Goal: Task Accomplishment & Management: Complete application form

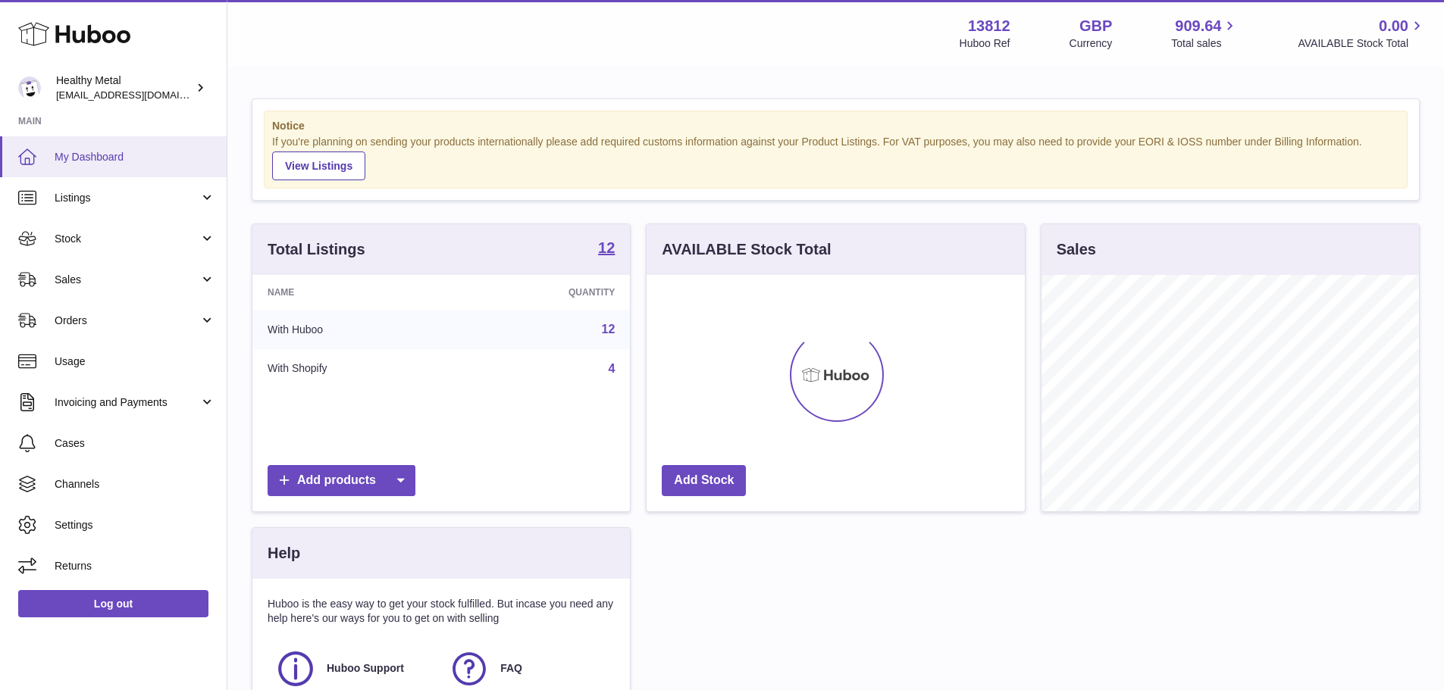
scroll to position [236, 378]
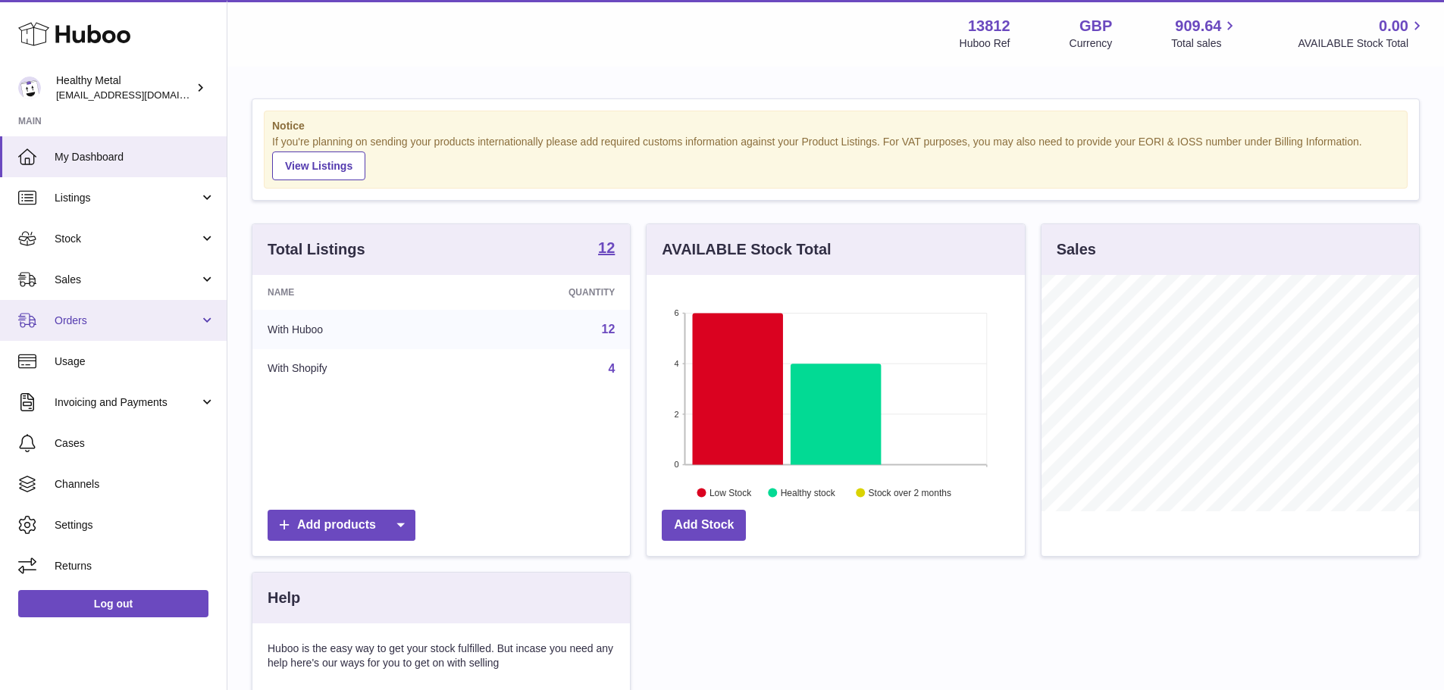
click at [132, 314] on span "Orders" at bounding box center [127, 321] width 145 height 14
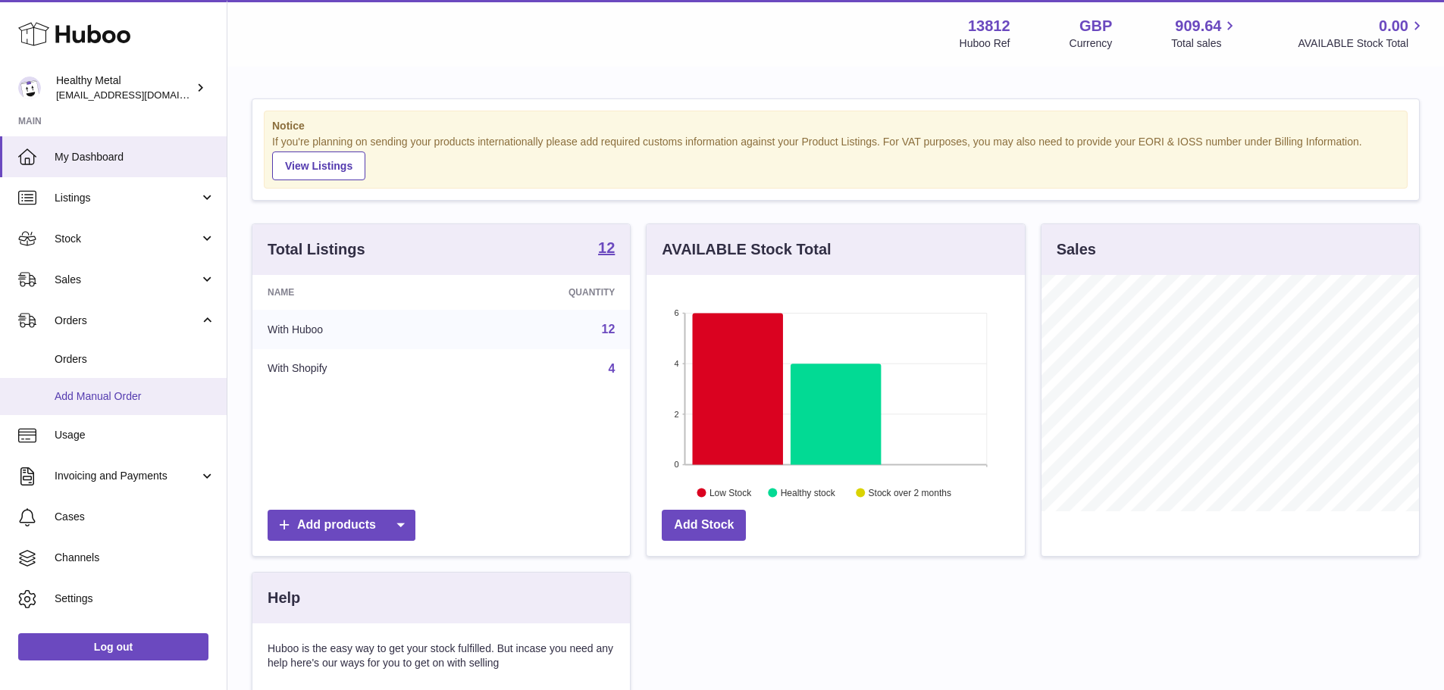
click at [141, 390] on span "Add Manual Order" at bounding box center [135, 397] width 161 height 14
click at [128, 392] on span "Add Manual Order" at bounding box center [135, 397] width 161 height 14
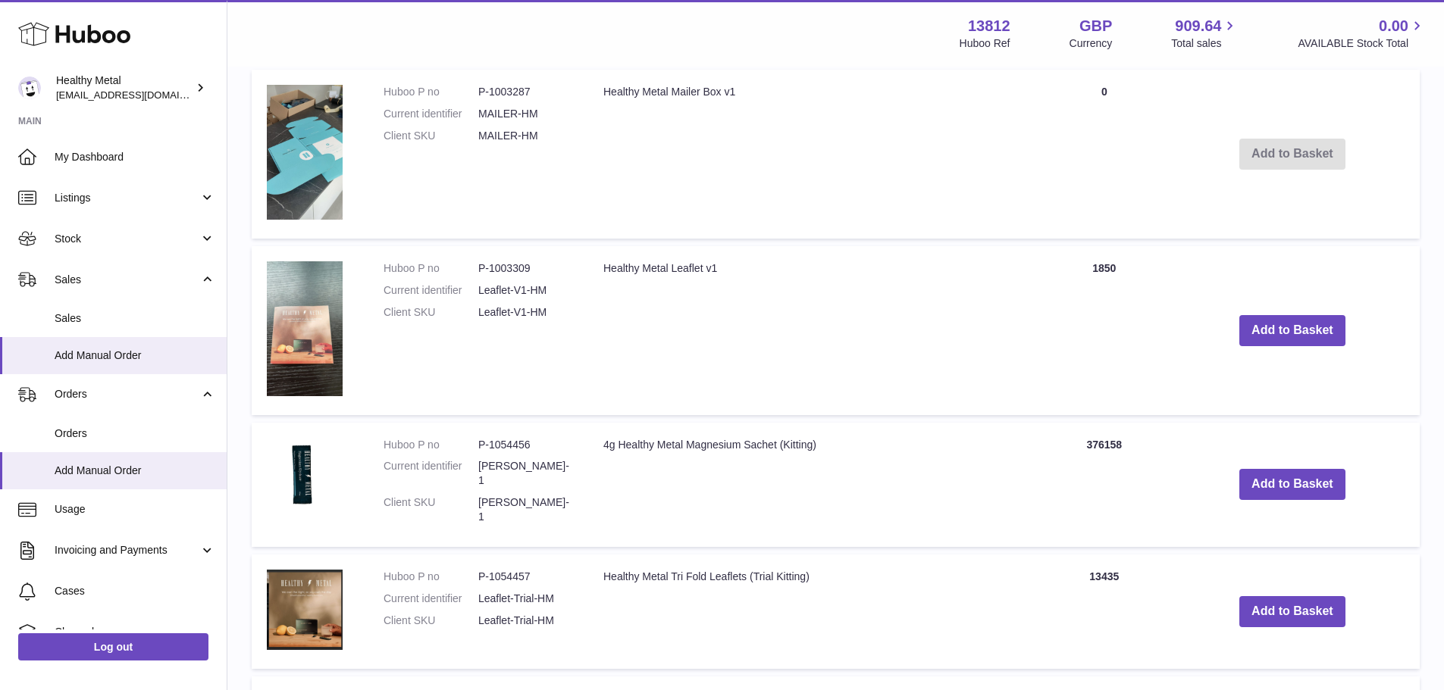
scroll to position [985, 0]
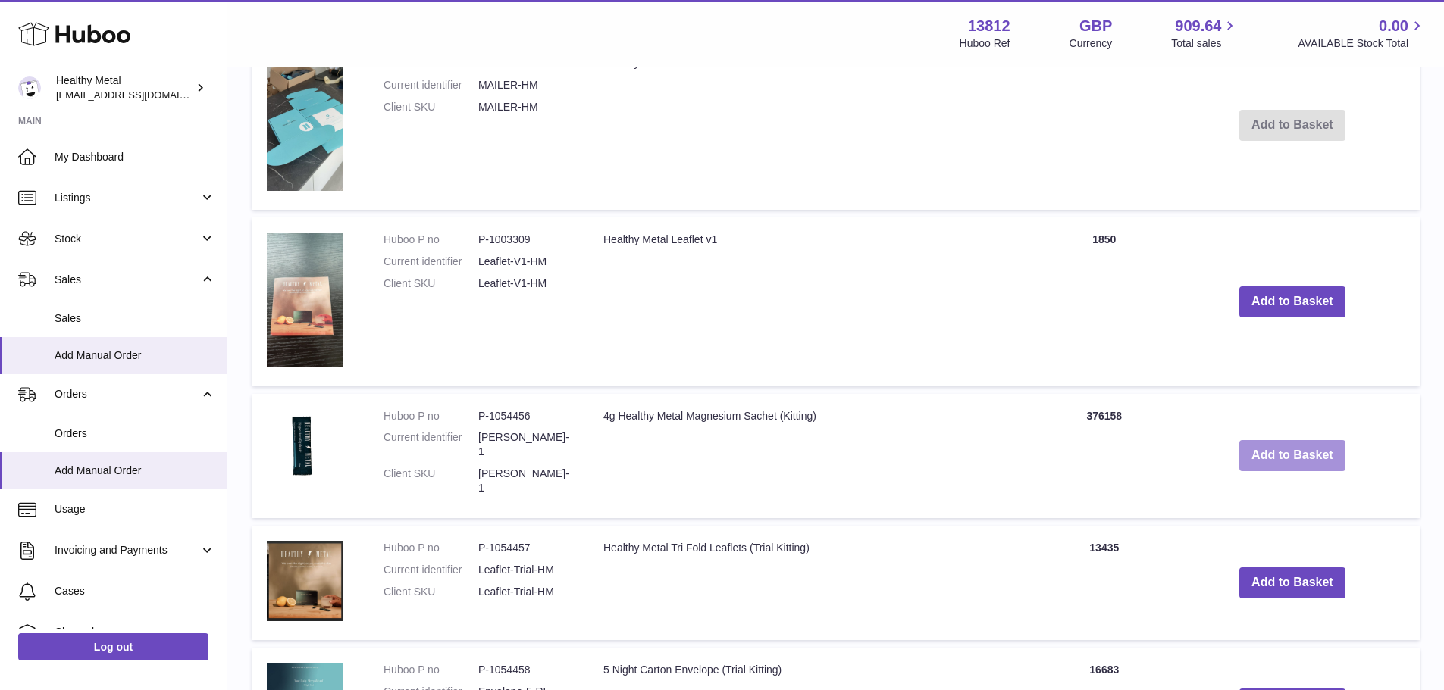
click at [1257, 440] on button "Add to Basket" at bounding box center [1292, 455] width 106 height 31
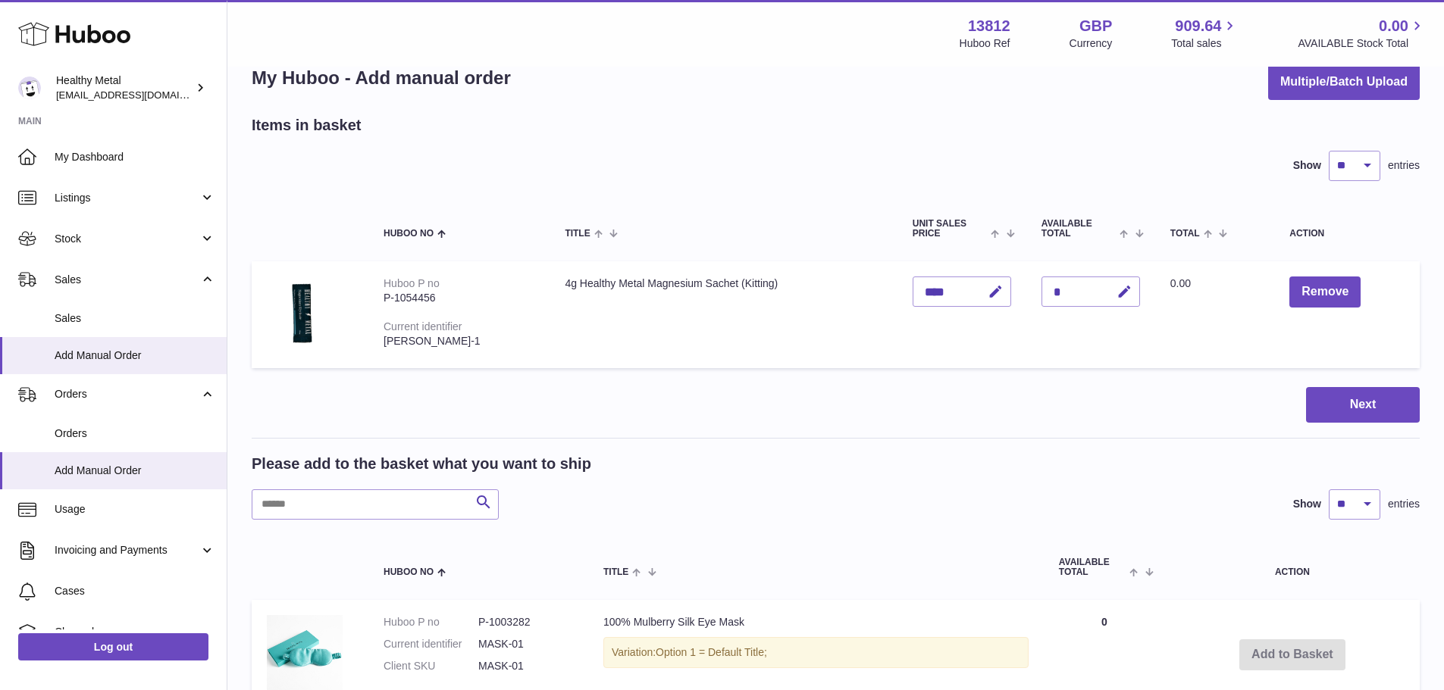
scroll to position [0, 0]
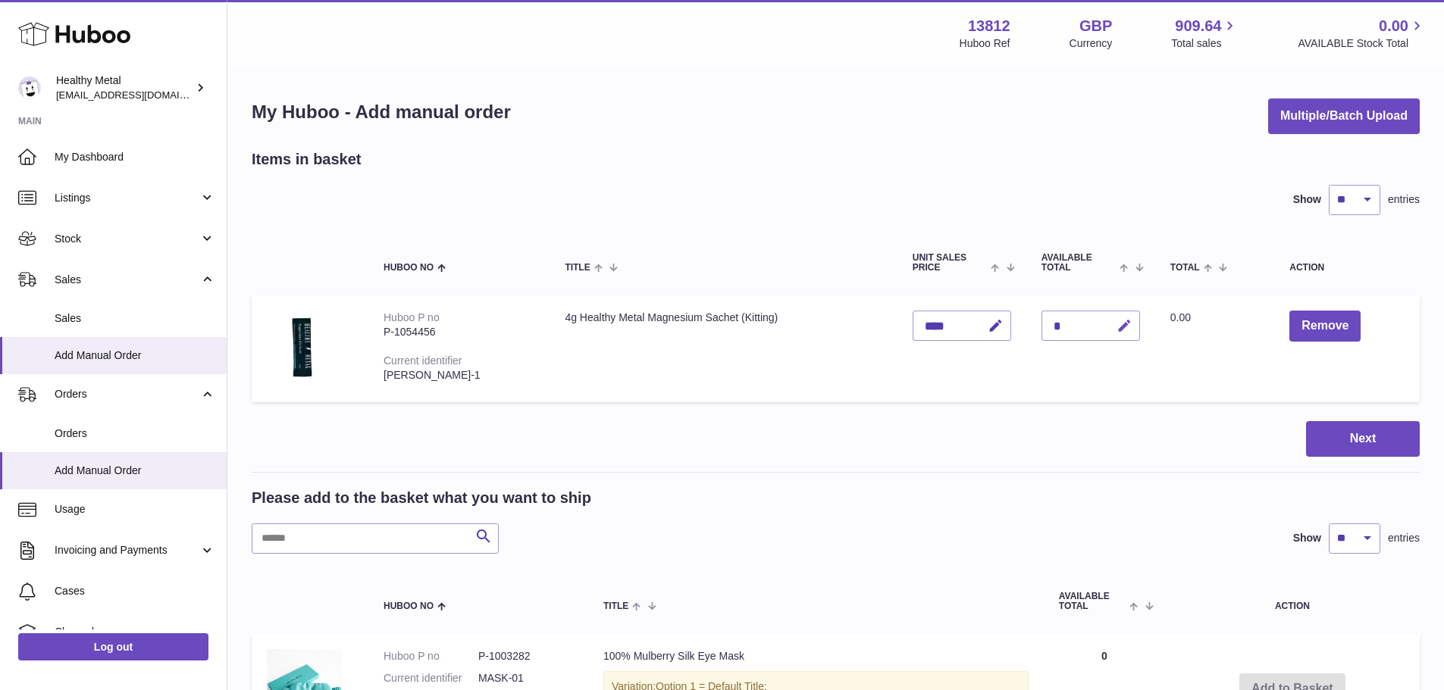
click at [1129, 326] on icon "button" at bounding box center [1124, 326] width 16 height 16
type input "*****"
click at [1122, 323] on button "submit" at bounding box center [1122, 326] width 29 height 24
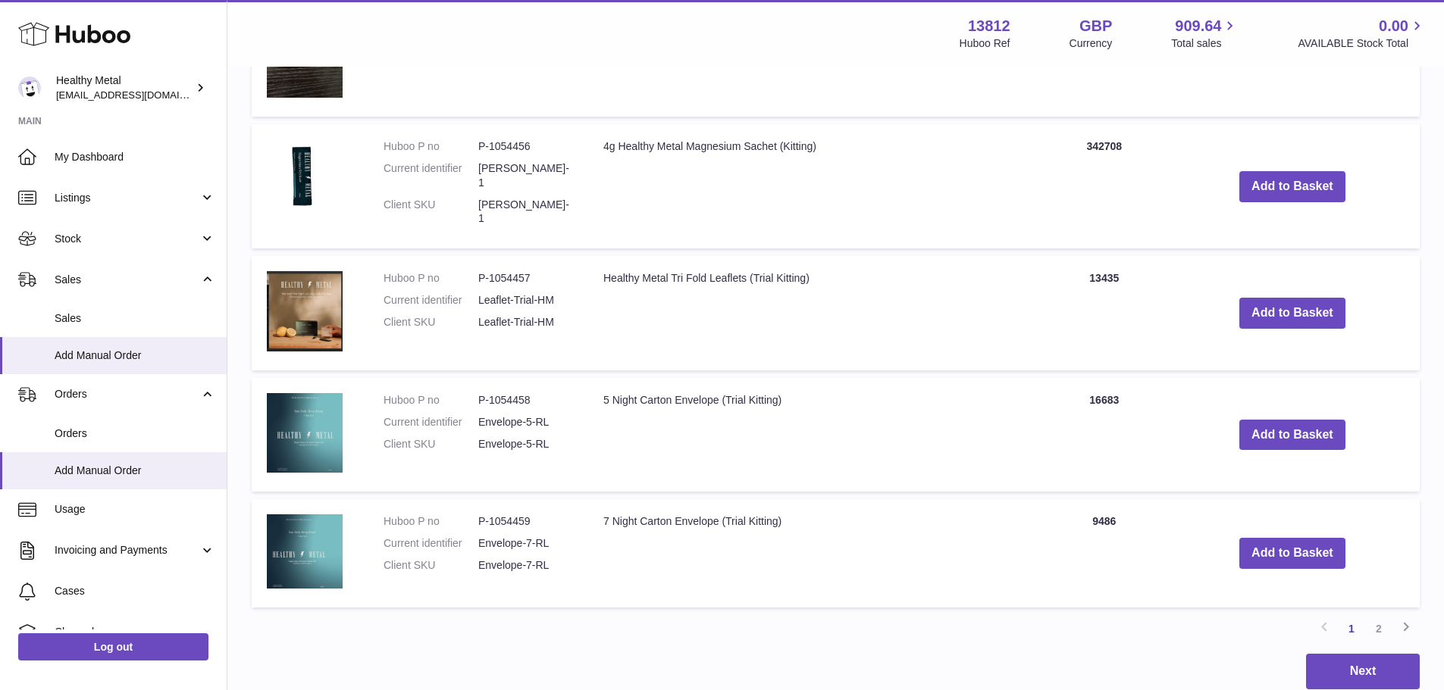
scroll to position [1433, 0]
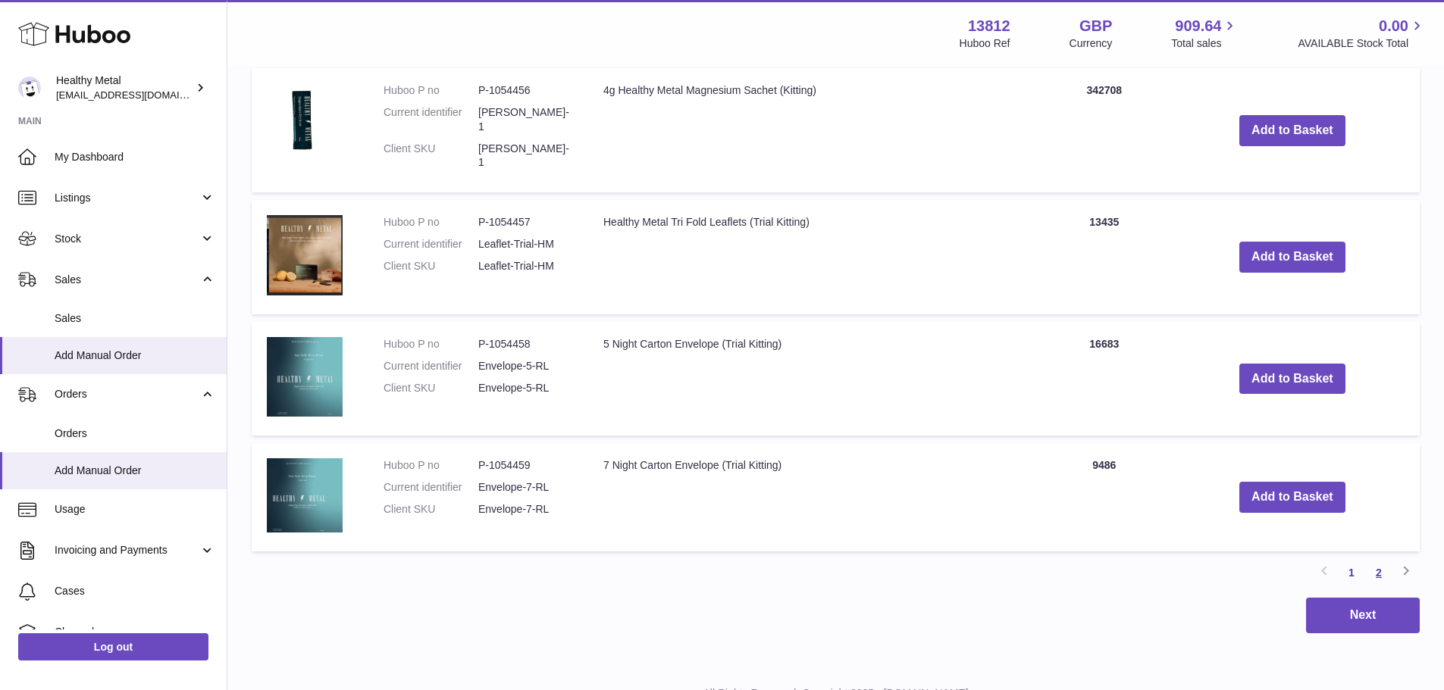
click at [1377, 559] on link "2" at bounding box center [1378, 572] width 27 height 27
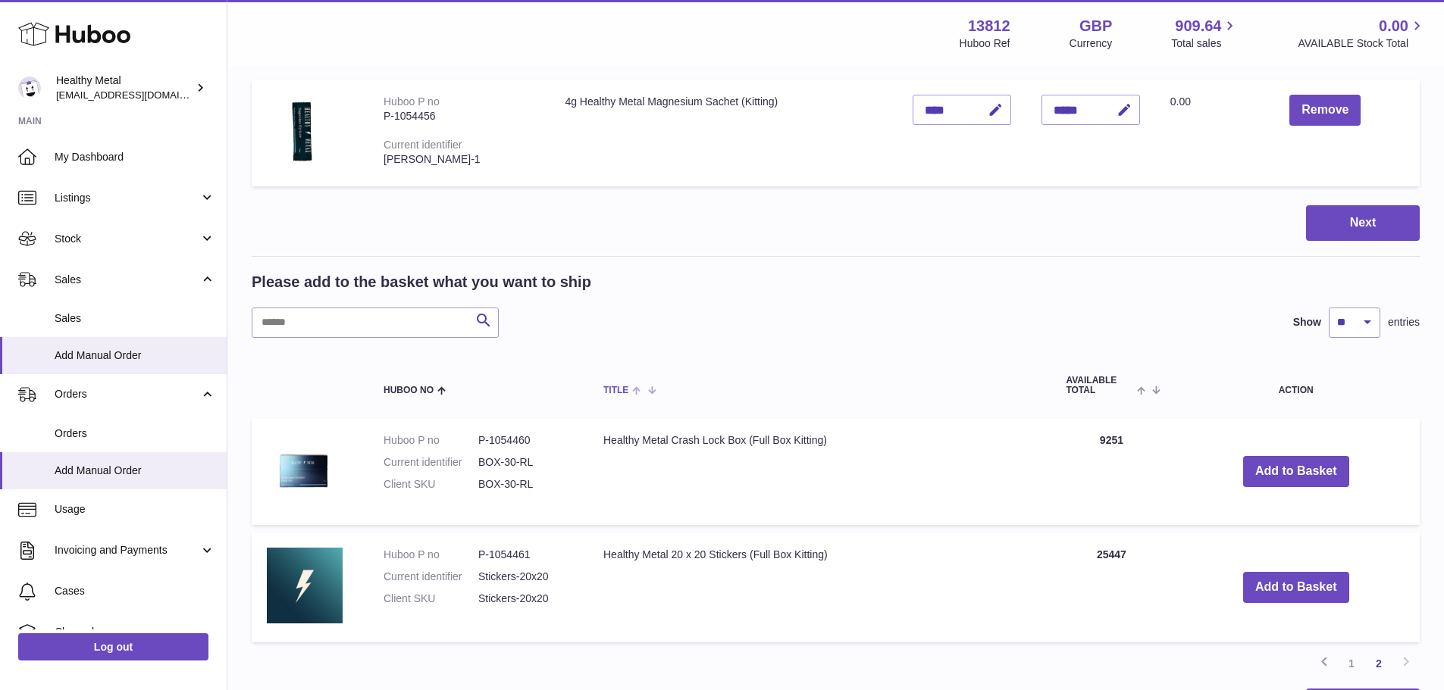
scroll to position [220, 0]
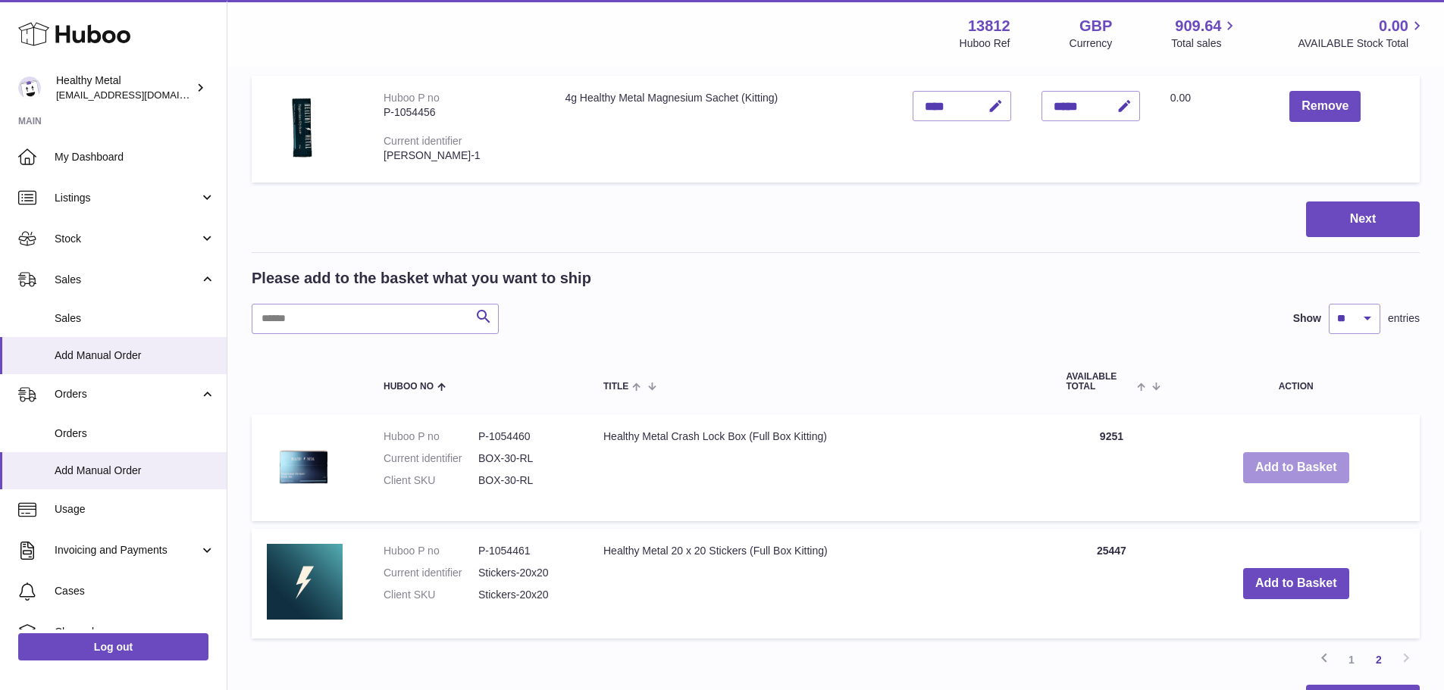
click at [1308, 468] on button "Add to Basket" at bounding box center [1296, 467] width 106 height 31
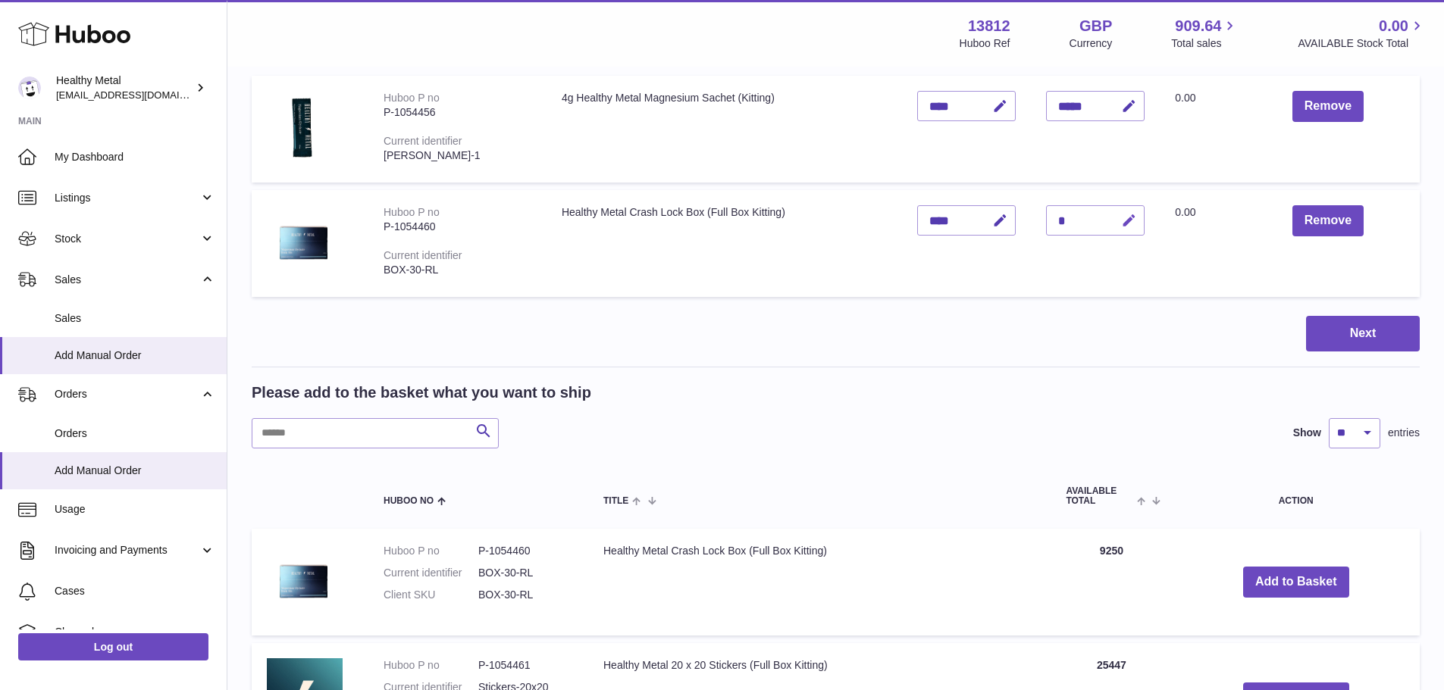
click at [1137, 215] on icon "button" at bounding box center [1129, 221] width 16 height 16
type input "****"
click at [1124, 225] on icon "submit" at bounding box center [1129, 221] width 14 height 14
click at [1348, 340] on button "Next" at bounding box center [1363, 334] width 114 height 36
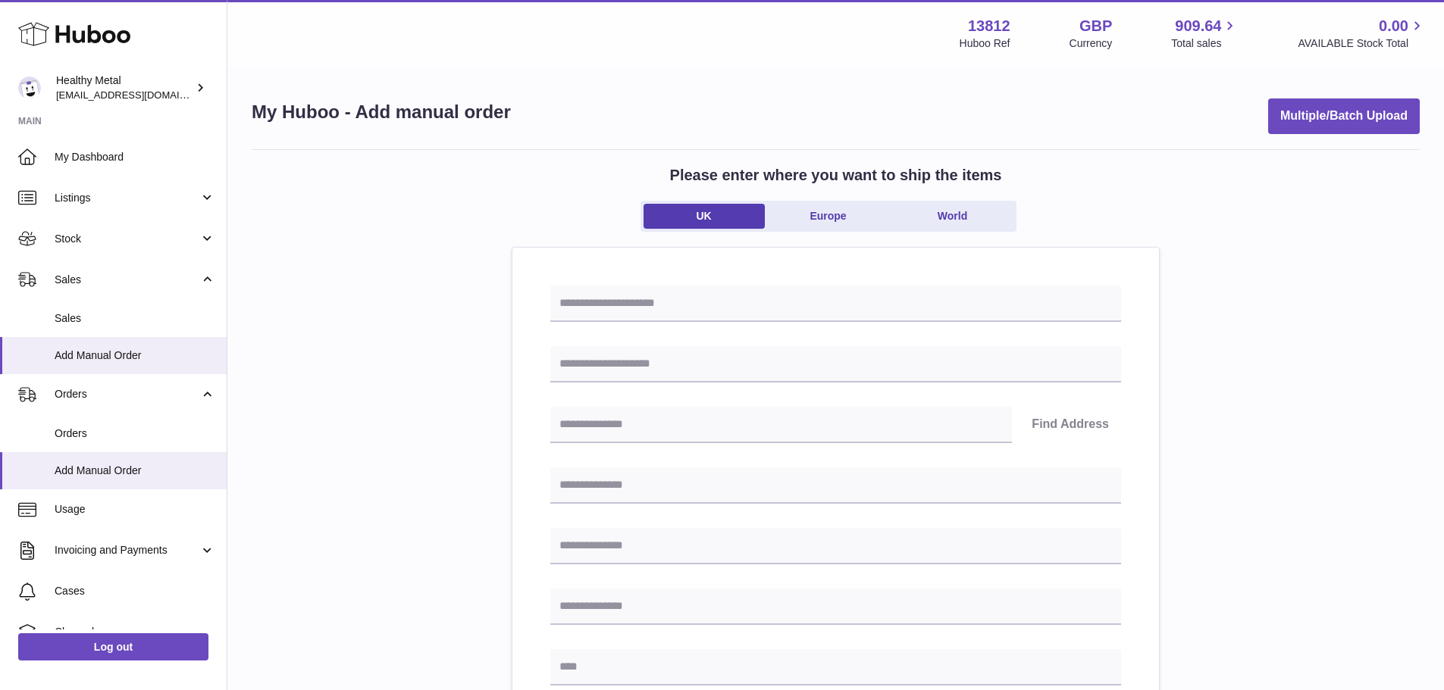
scroll to position [220, 0]
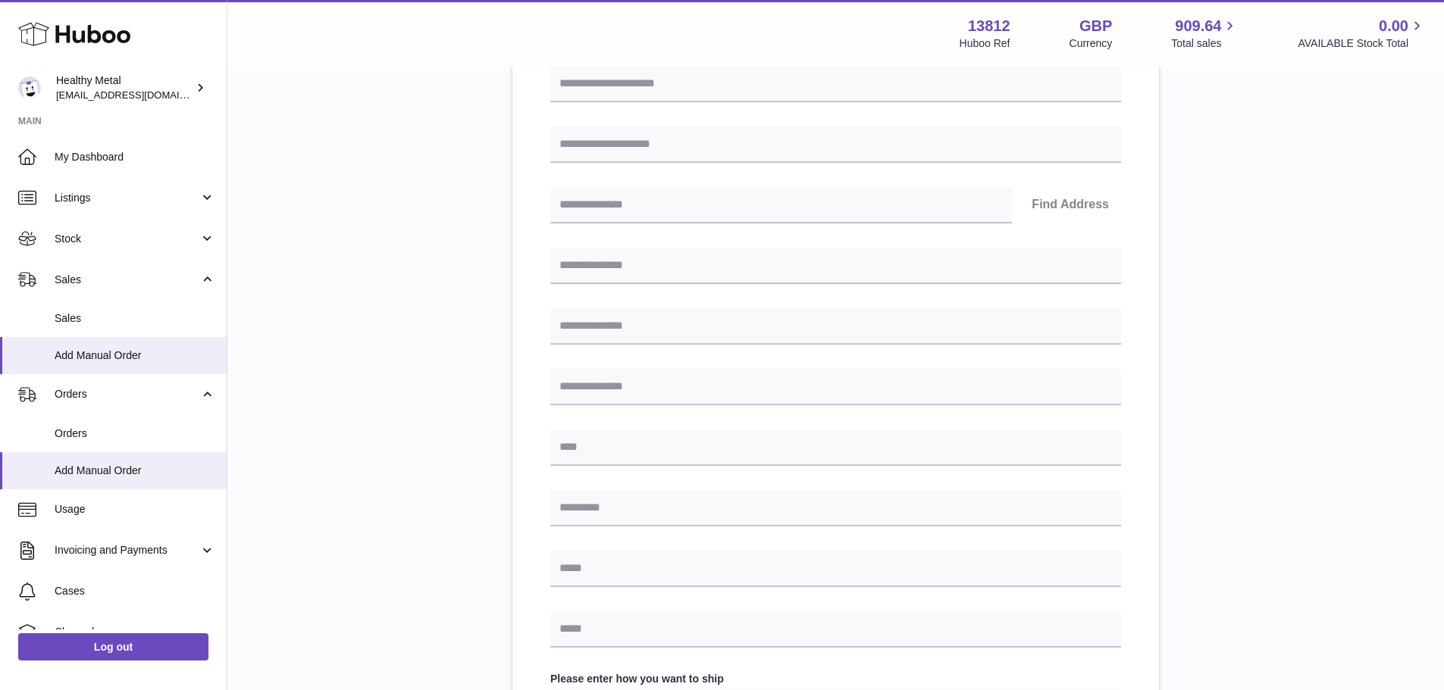
scroll to position [634, 0]
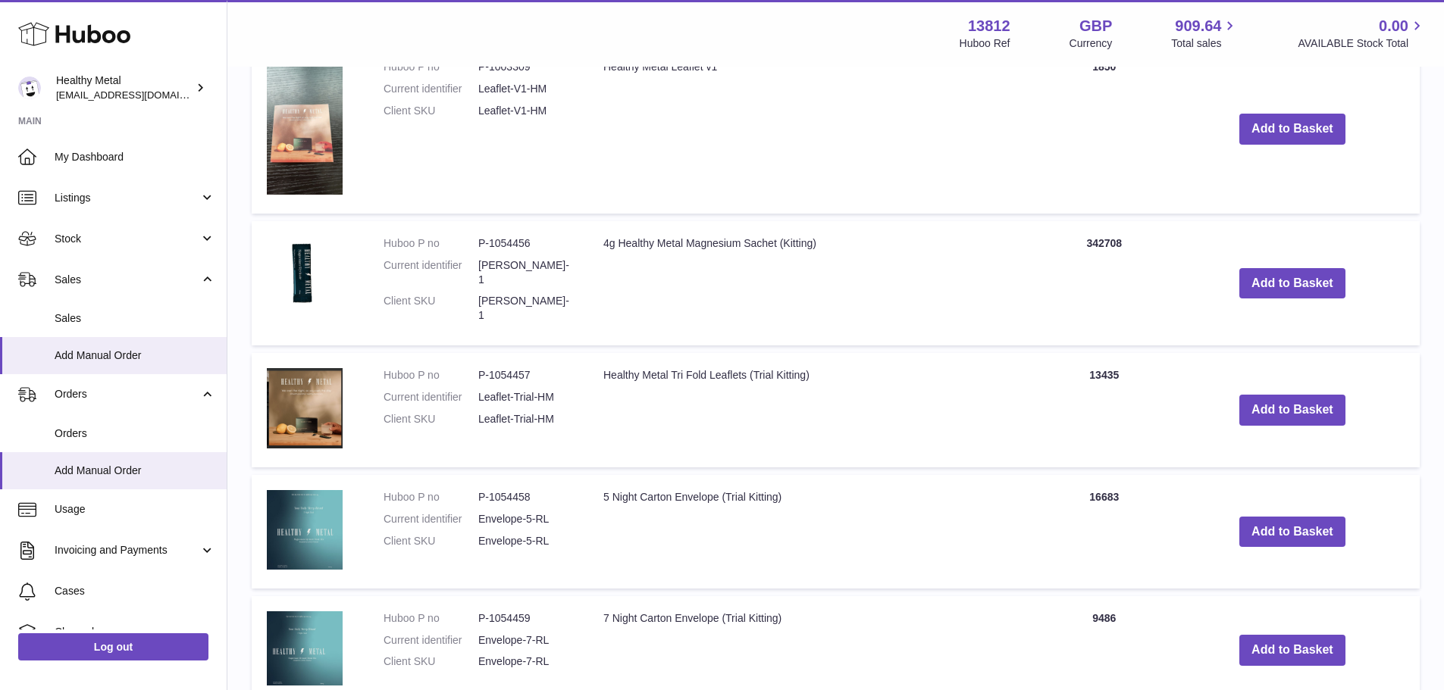
scroll to position [1548, 0]
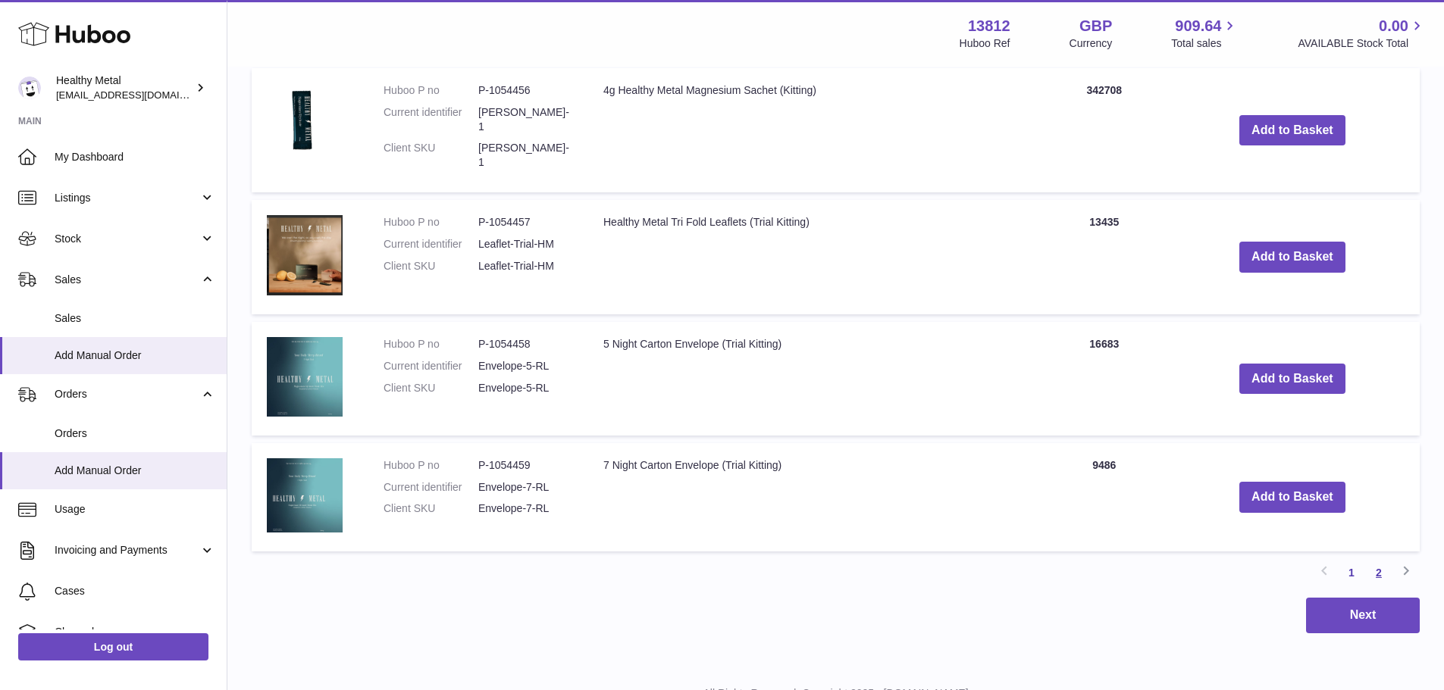
click at [1380, 559] on link "2" at bounding box center [1378, 572] width 27 height 27
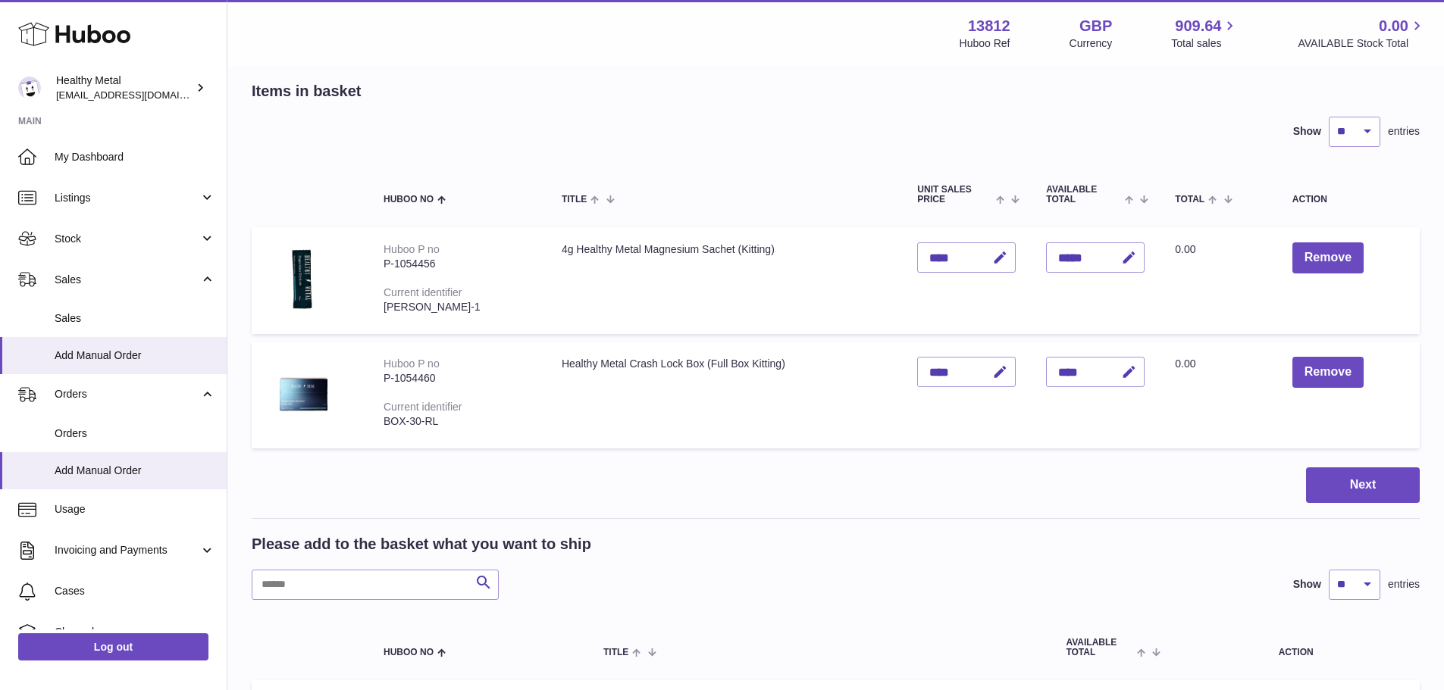
scroll to position [447, 0]
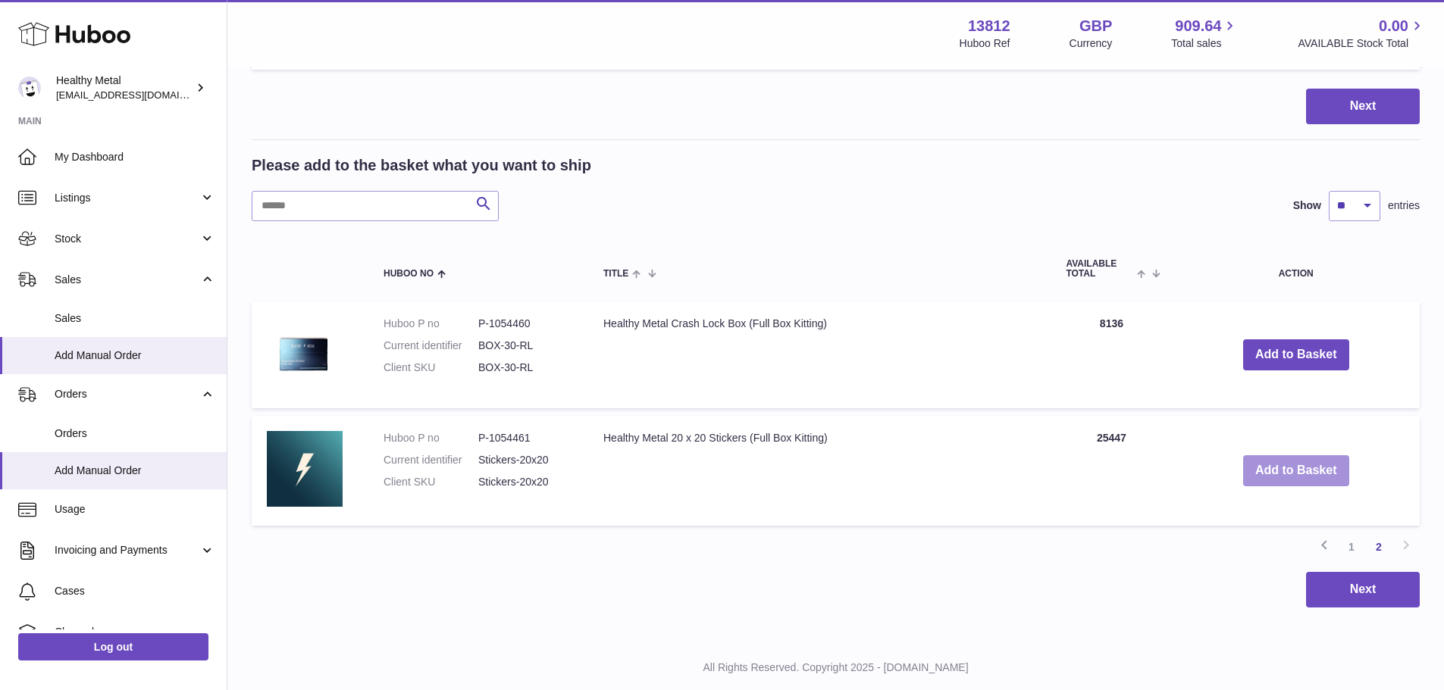
click at [1297, 473] on button "Add to Basket" at bounding box center [1296, 470] width 106 height 31
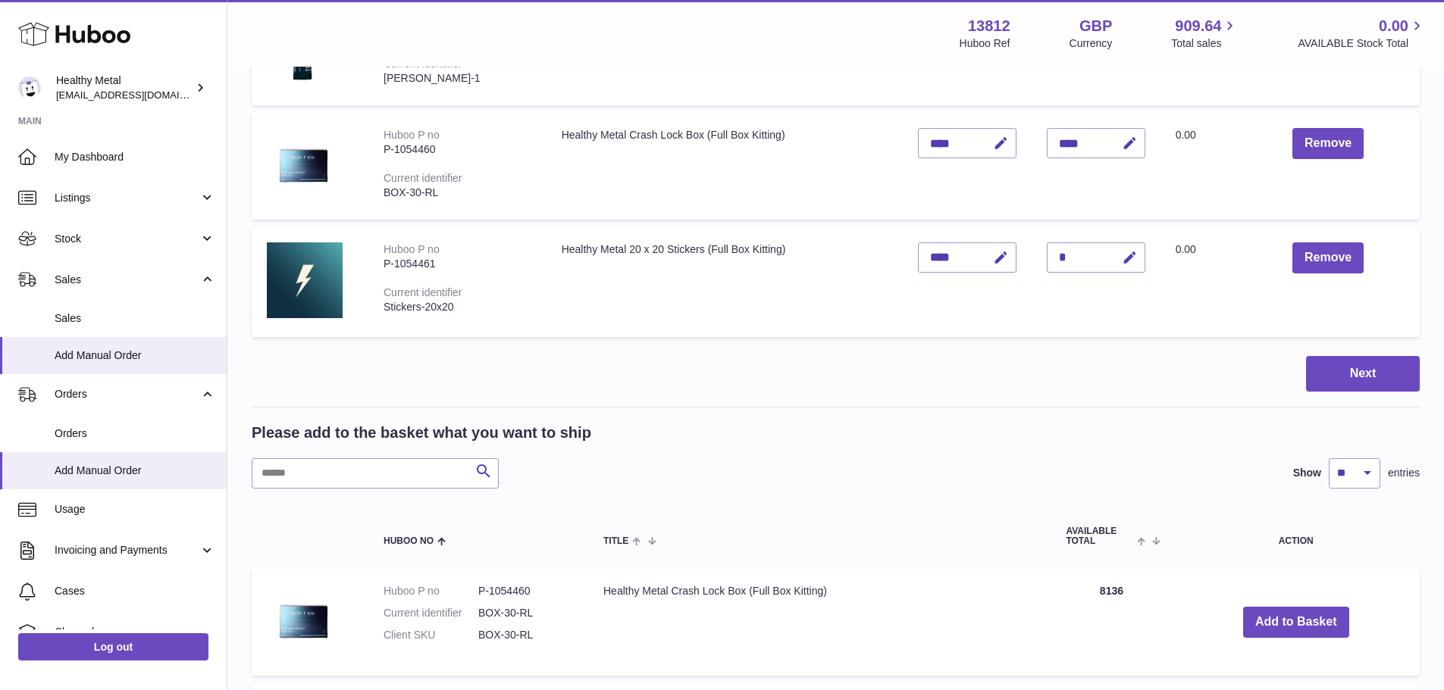
scroll to position [296, 0]
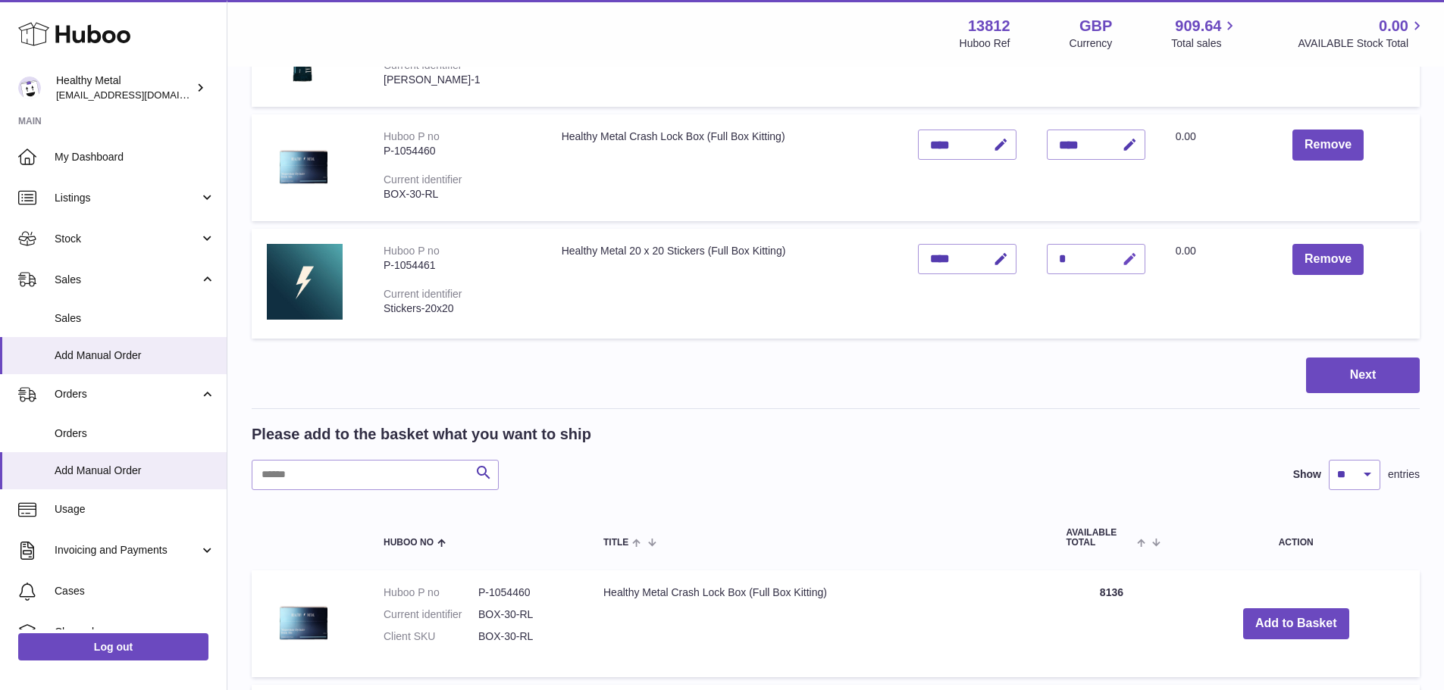
click at [1132, 261] on icon "button" at bounding box center [1130, 260] width 16 height 16
type input "****"
click at [1135, 265] on icon "submit" at bounding box center [1130, 259] width 14 height 14
click at [1328, 373] on button "Next" at bounding box center [1363, 376] width 114 height 36
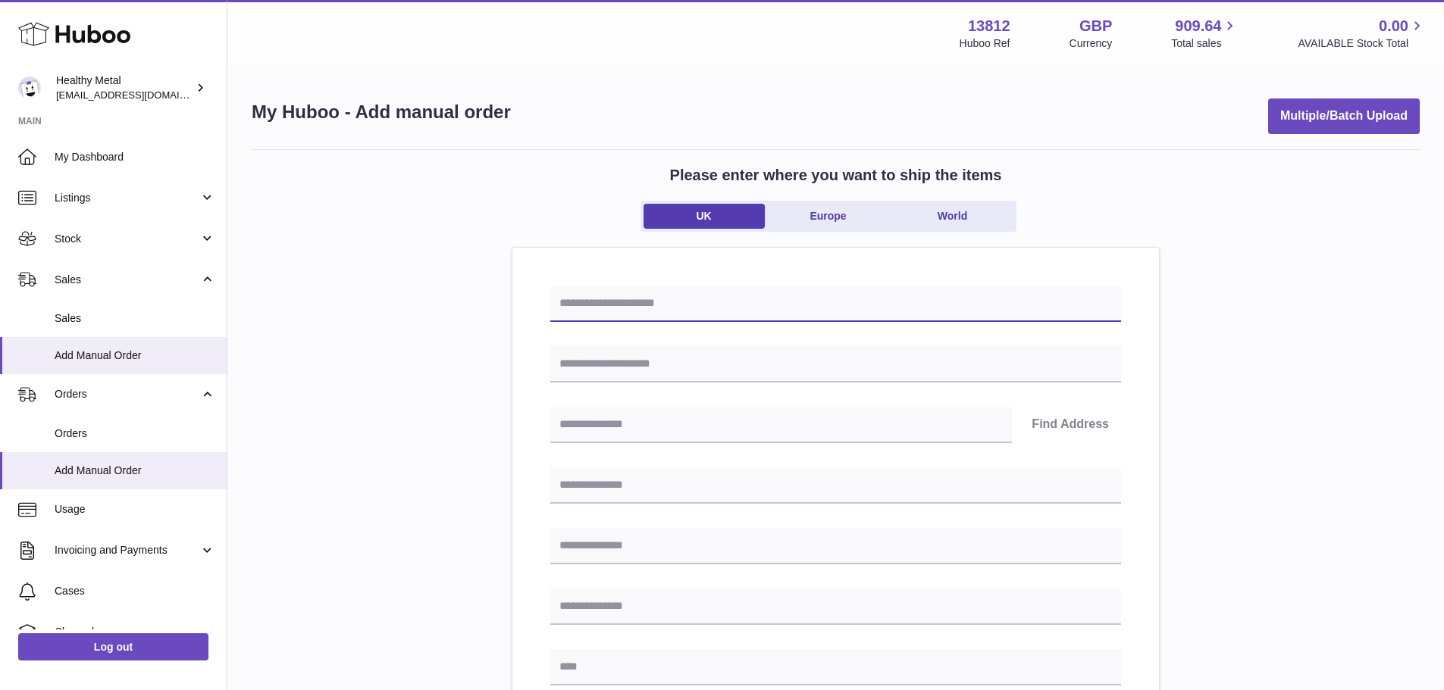
click at [678, 302] on input "text" at bounding box center [835, 304] width 571 height 36
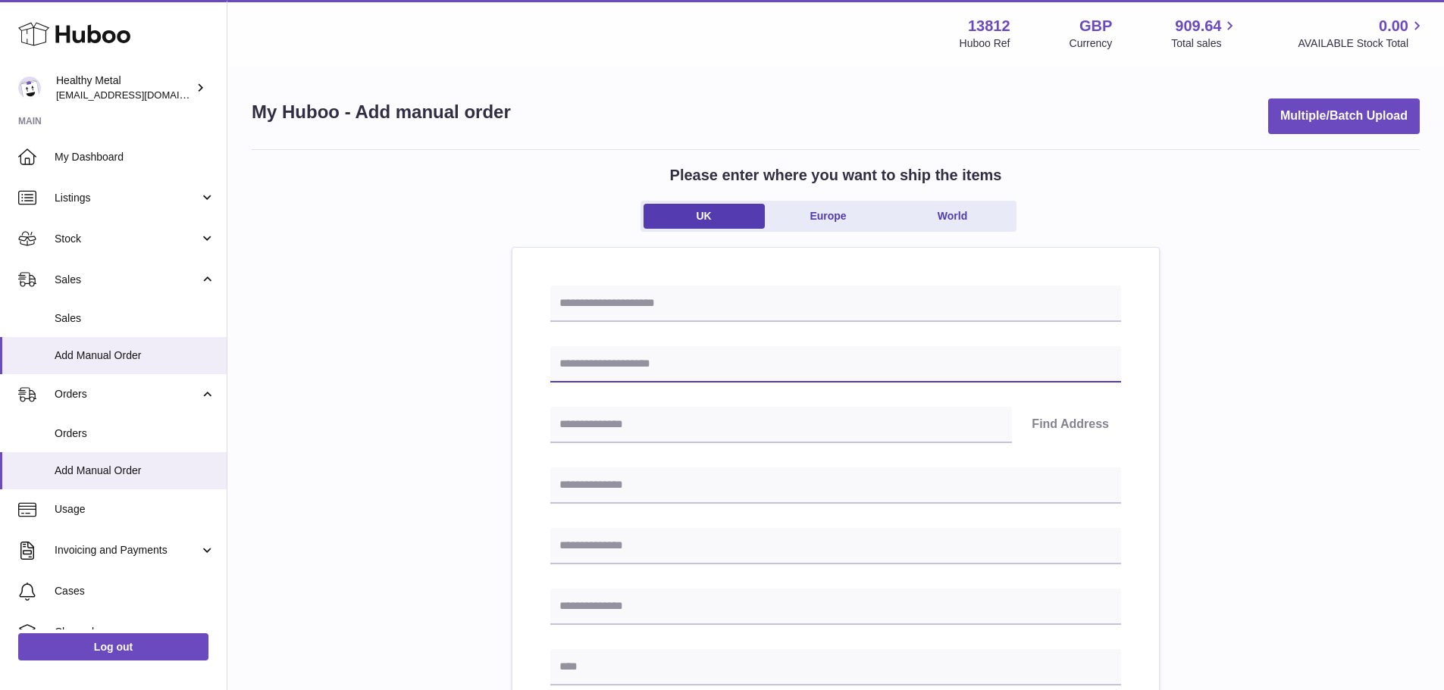
click at [753, 379] on input "text" at bounding box center [835, 364] width 571 height 36
type input "*******"
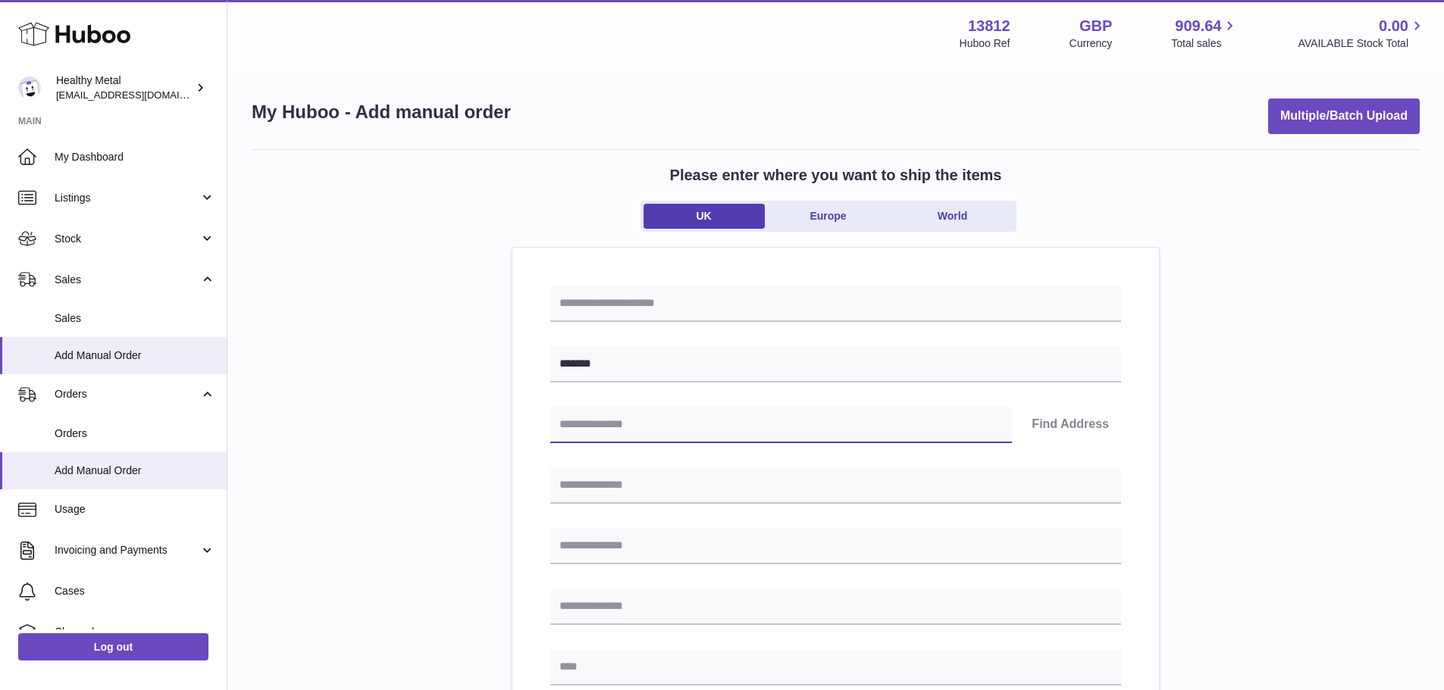
click at [648, 424] on input "text" at bounding box center [781, 425] width 462 height 36
type input "********"
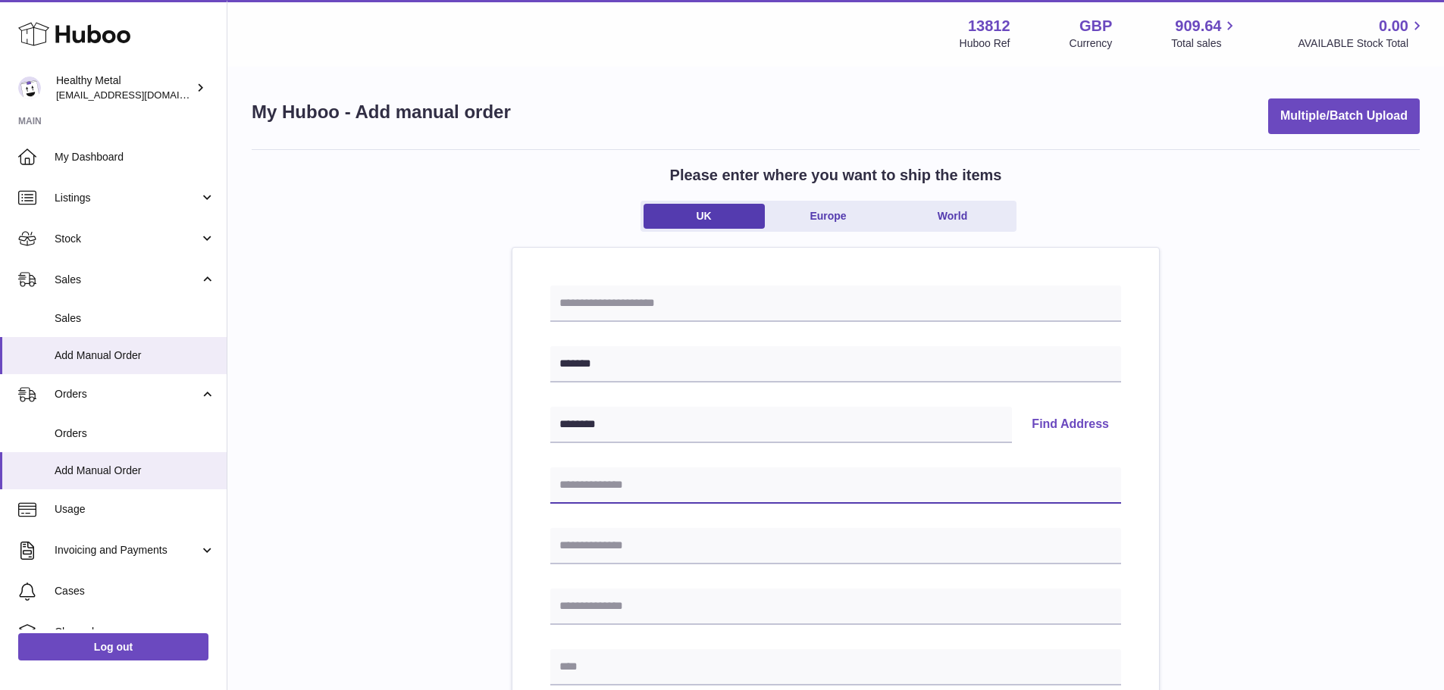
click at [645, 487] on input "text" at bounding box center [835, 486] width 571 height 36
type input "*******"
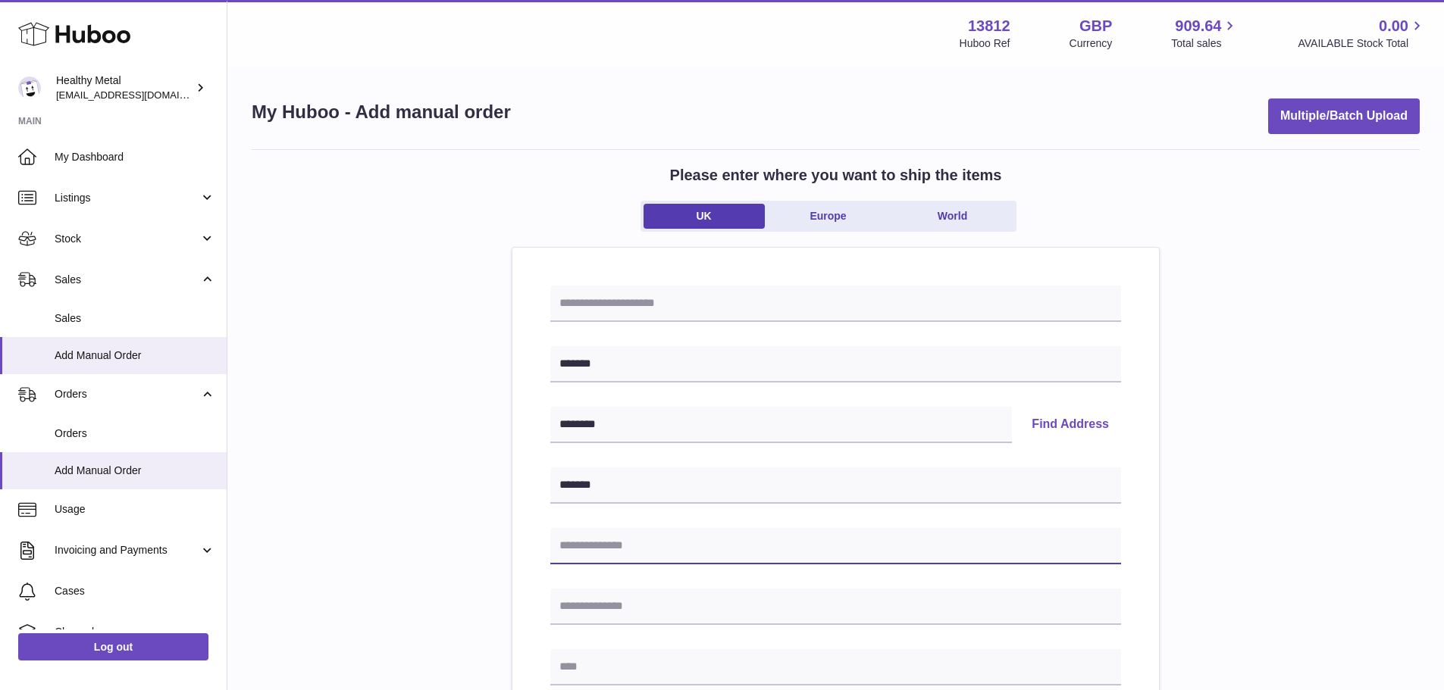
click at [640, 546] on input "text" at bounding box center [835, 546] width 571 height 36
type input "*******"
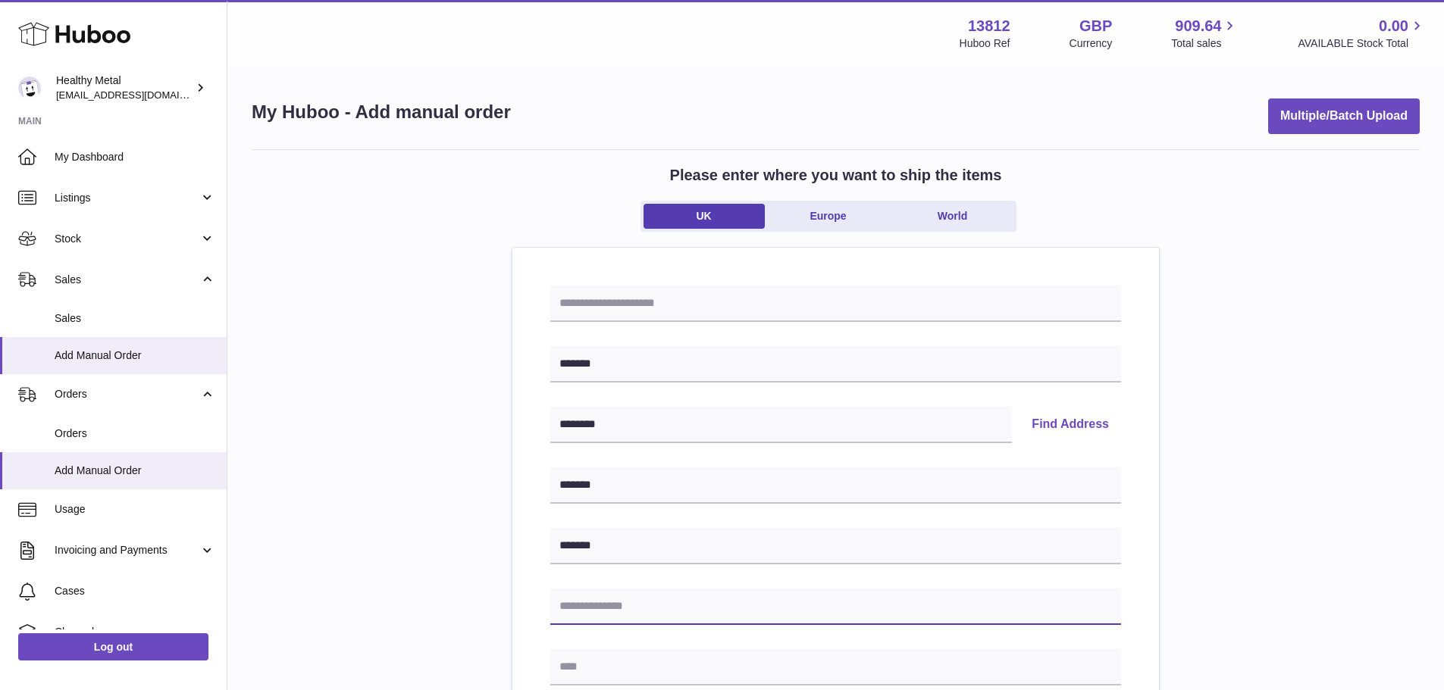
click at [650, 605] on input "text" at bounding box center [835, 607] width 571 height 36
type input "*******"
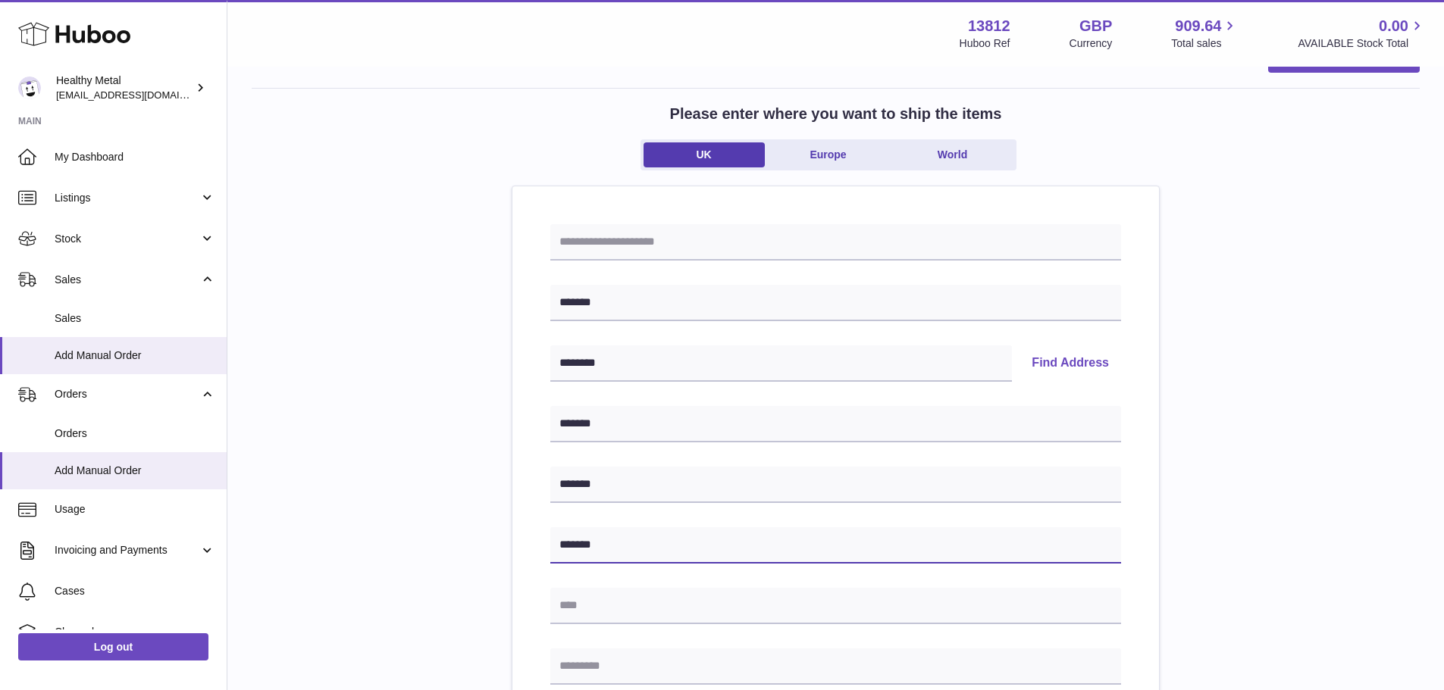
scroll to position [152, 0]
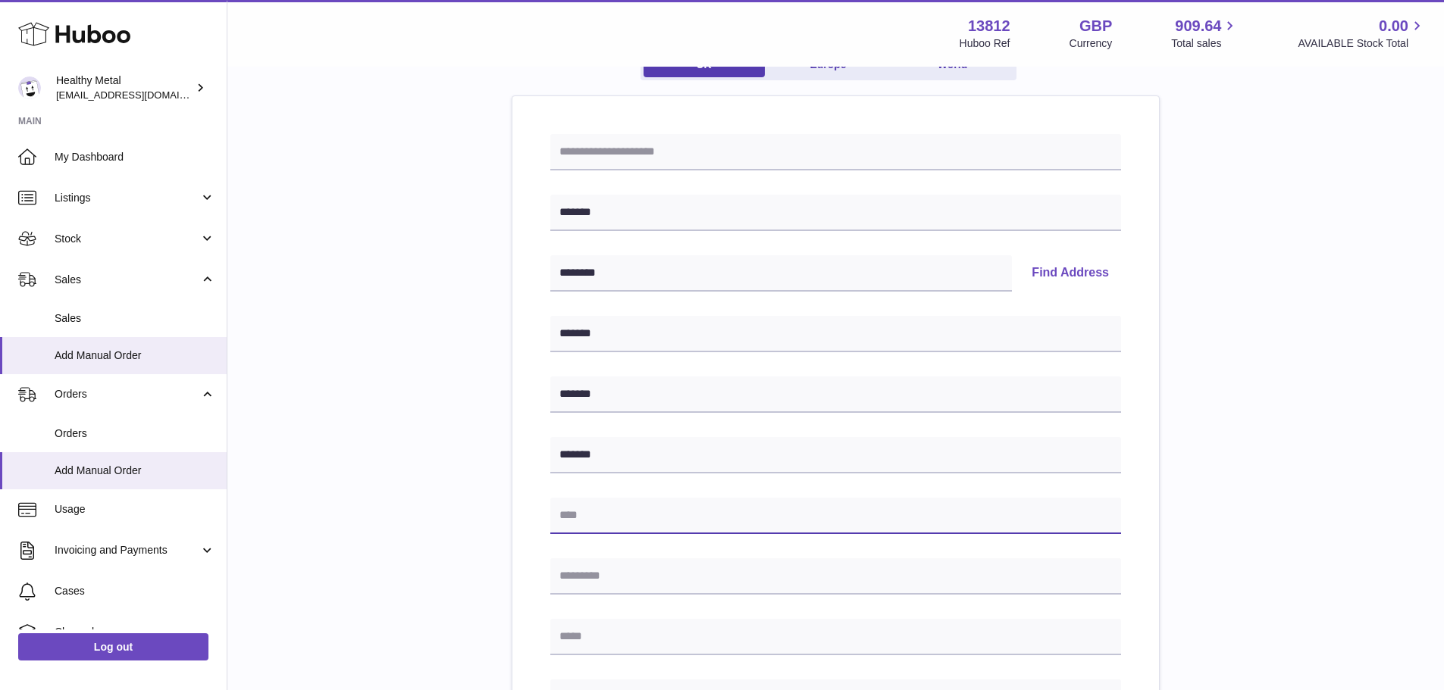
click at [628, 522] on input "text" at bounding box center [835, 516] width 571 height 36
type input "*******"
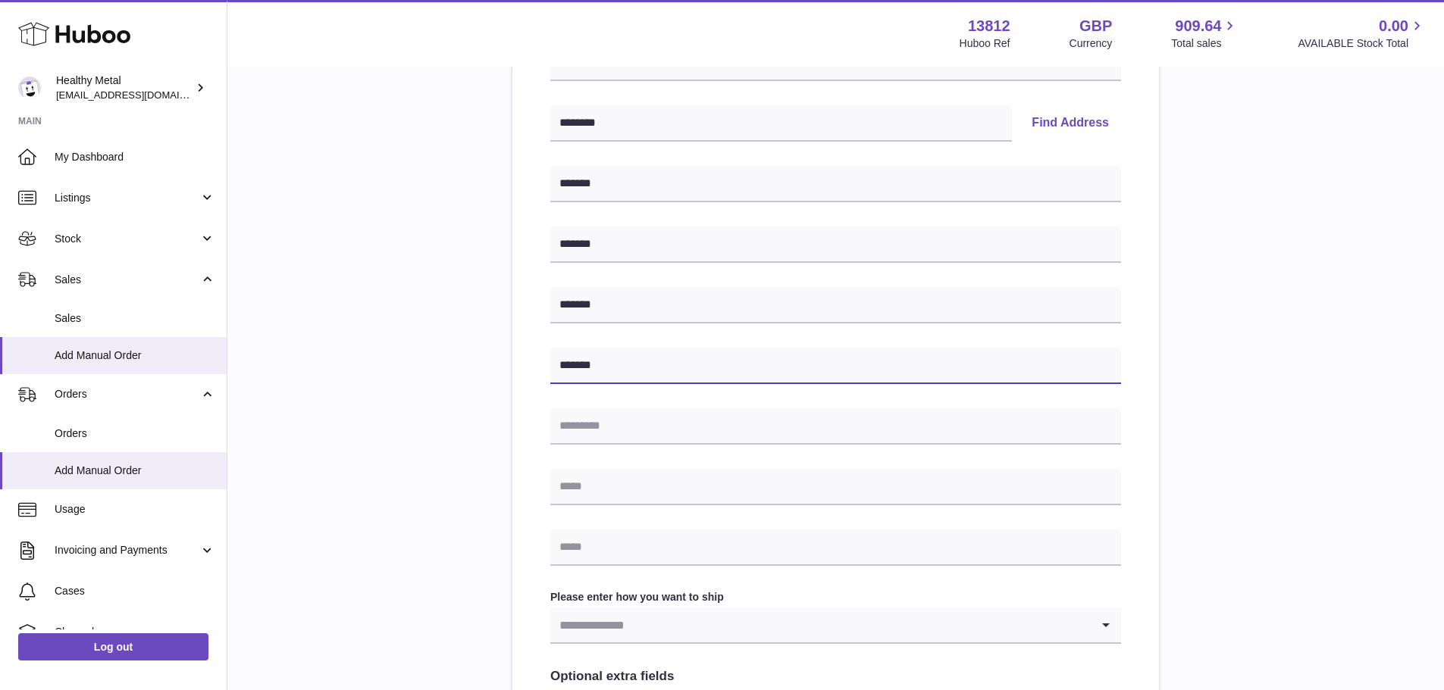
scroll to position [303, 0]
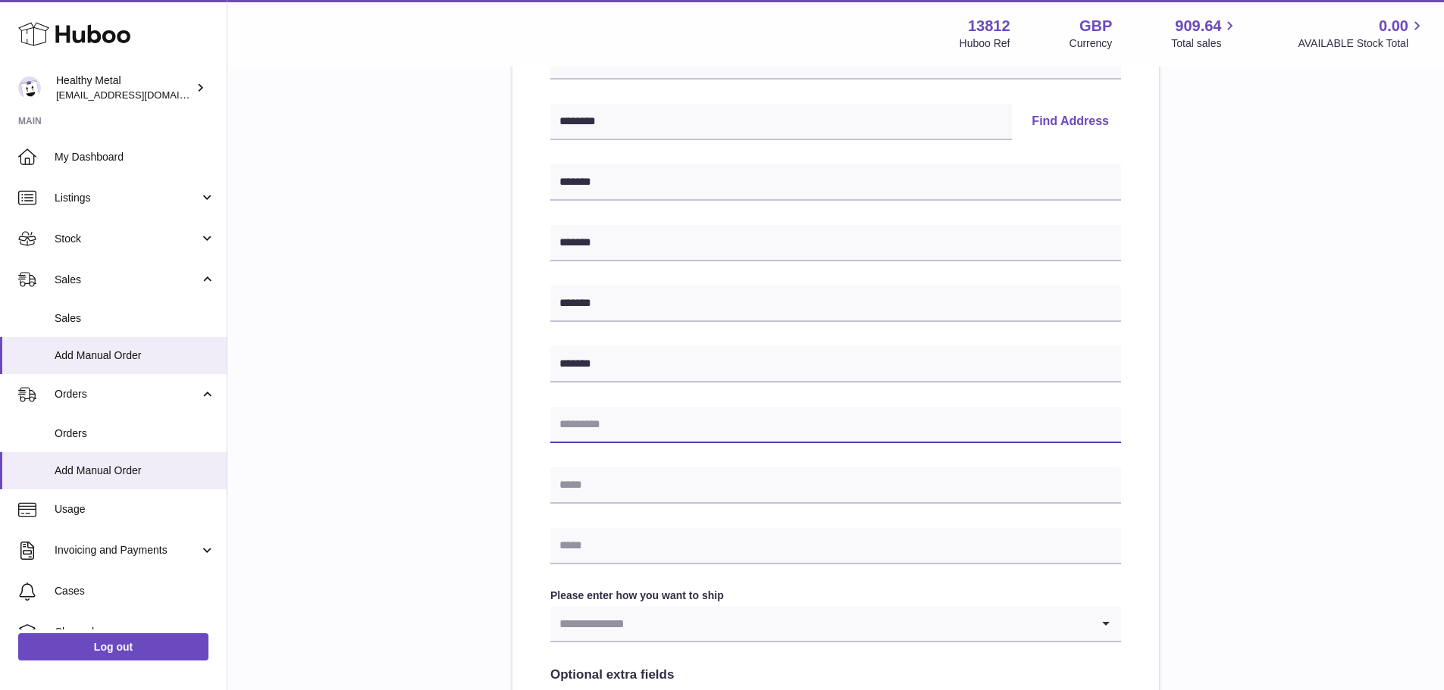
click at [616, 429] on input "text" at bounding box center [835, 425] width 571 height 36
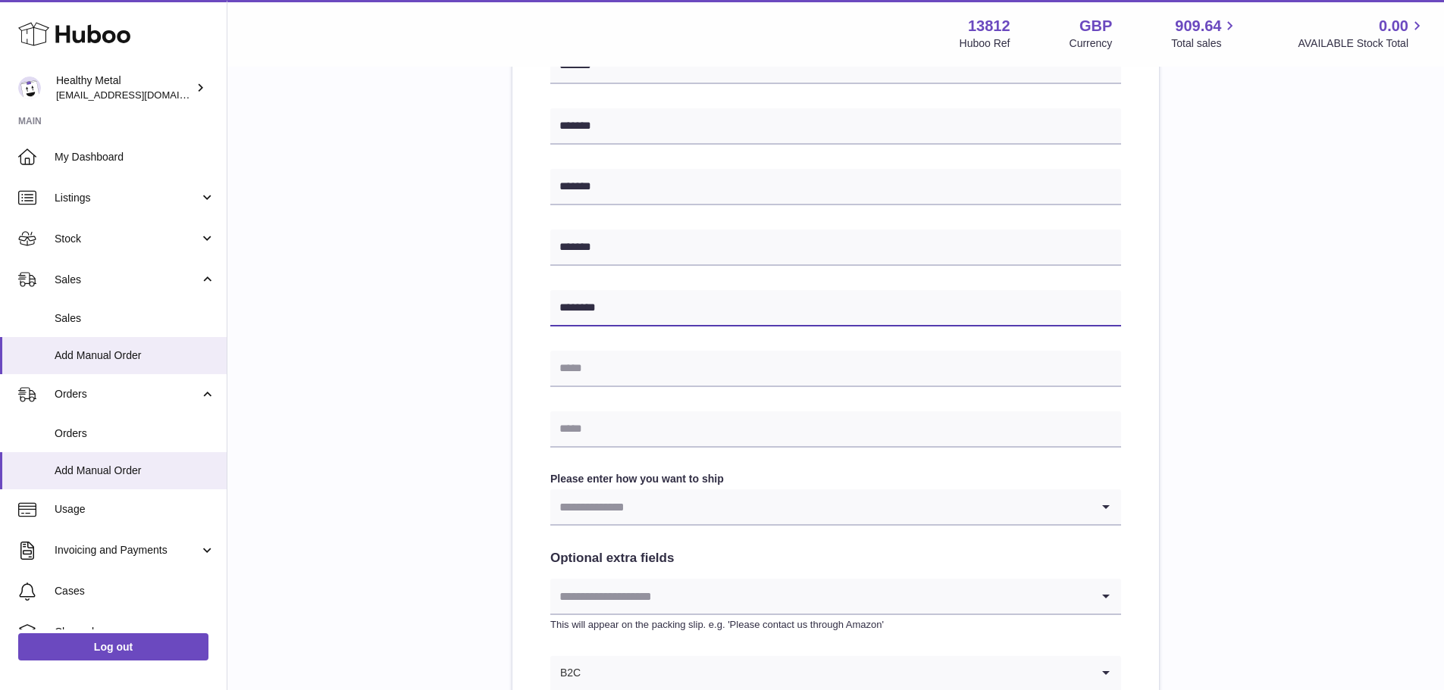
scroll to position [455, 0]
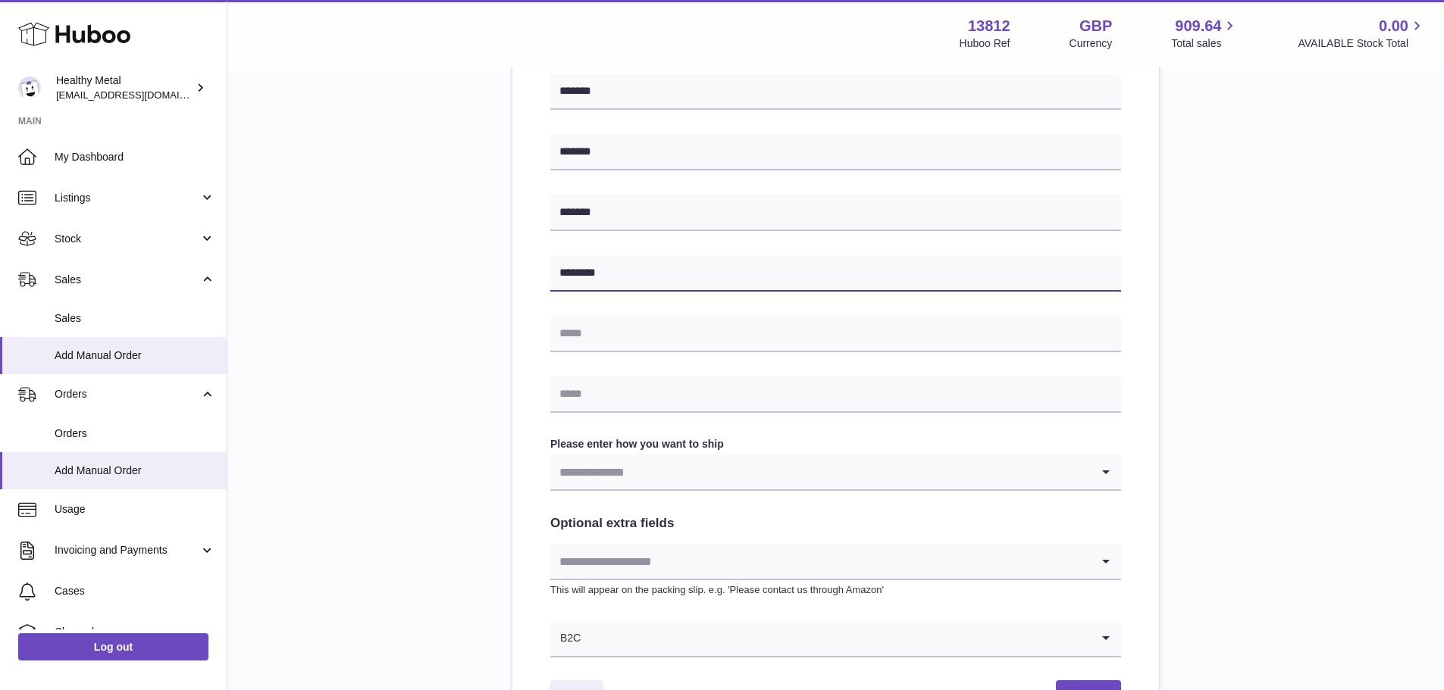
type input "********"
click at [608, 480] on input "Search for option" at bounding box center [820, 472] width 540 height 35
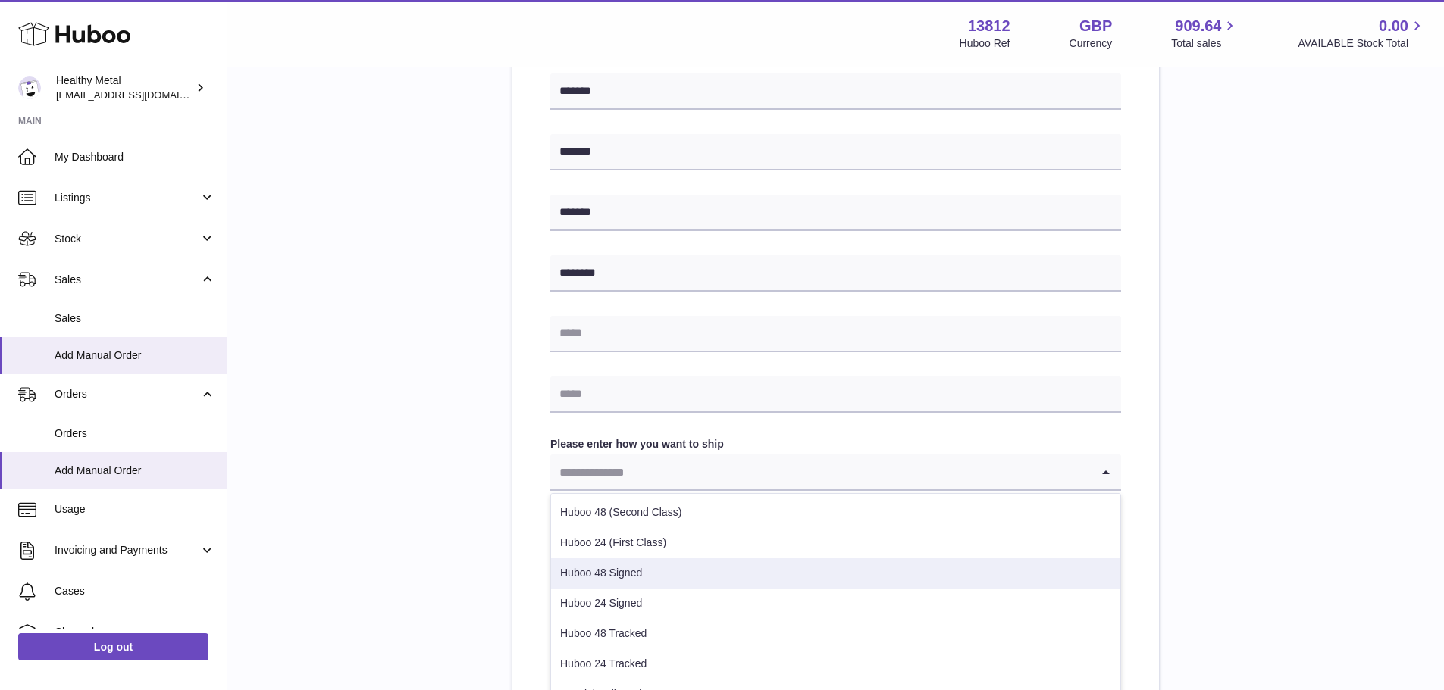
scroll to position [76, 0]
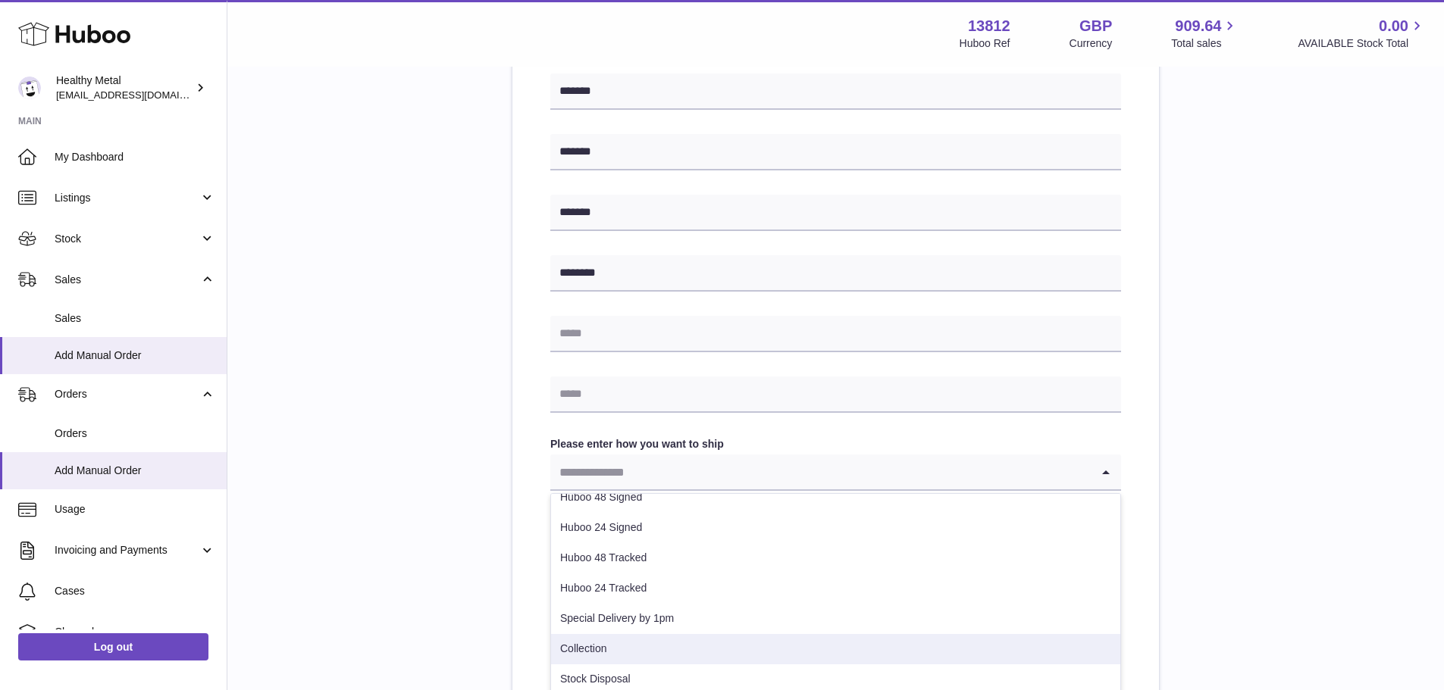
click at [627, 642] on li "Collection" at bounding box center [835, 649] width 569 height 30
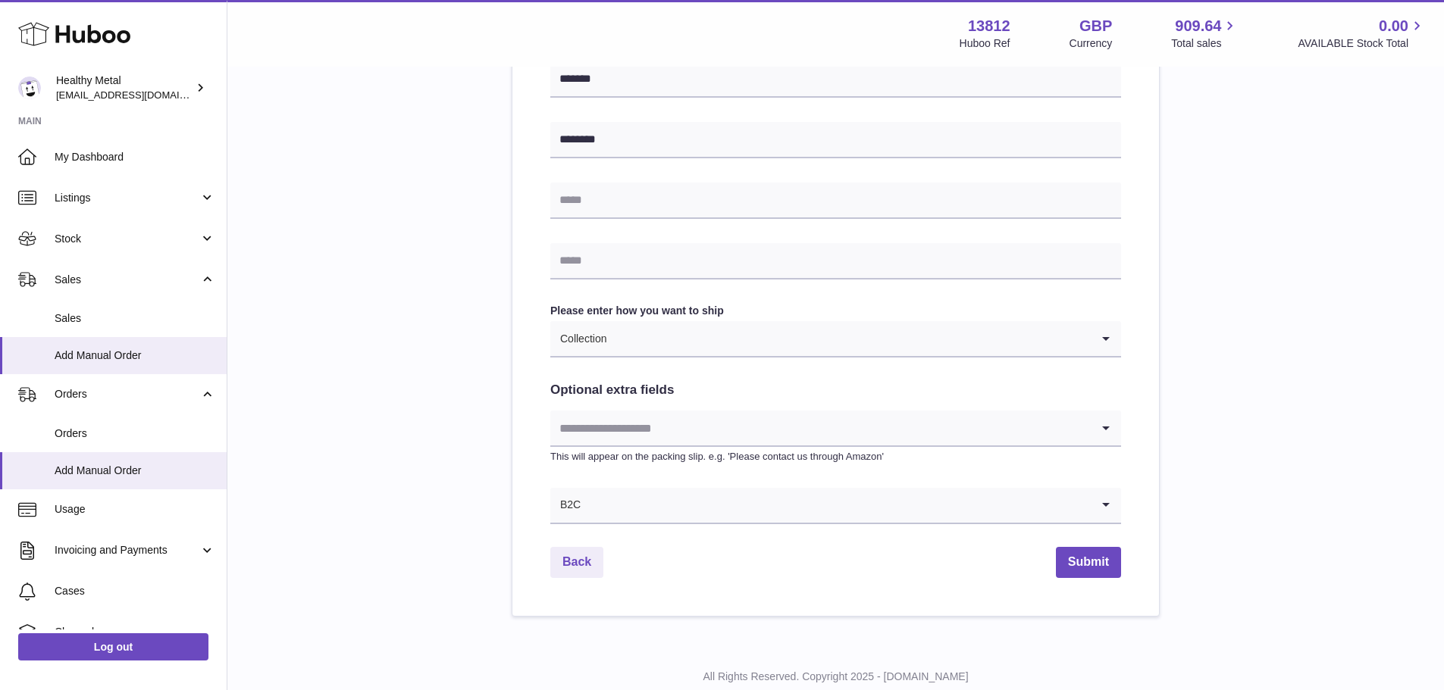
scroll to position [606, 0]
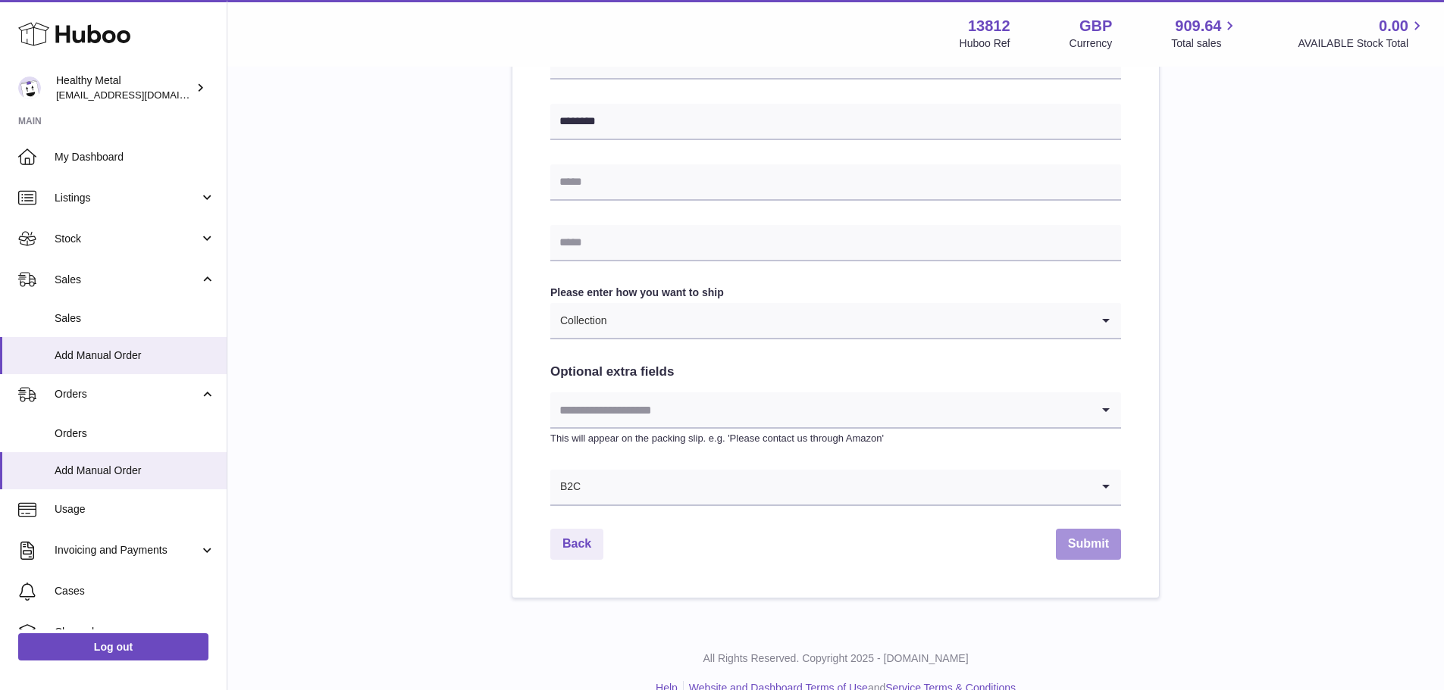
click at [1081, 549] on button "Submit" at bounding box center [1088, 544] width 65 height 31
